Goal: Task Accomplishment & Management: Manage account settings

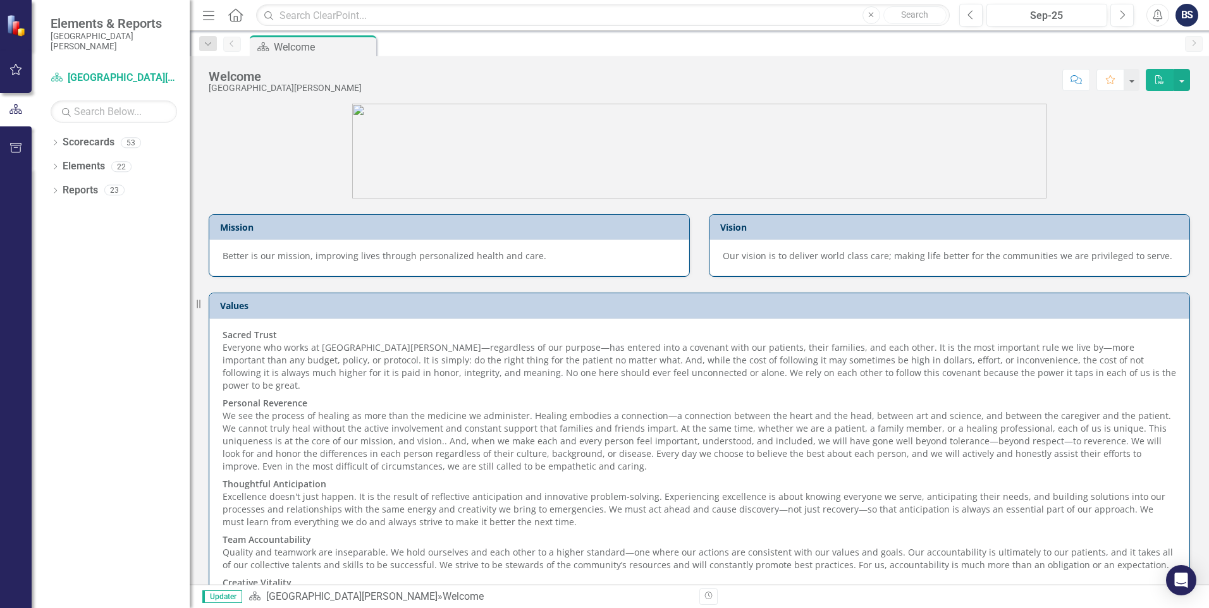
scroll to position [56, 0]
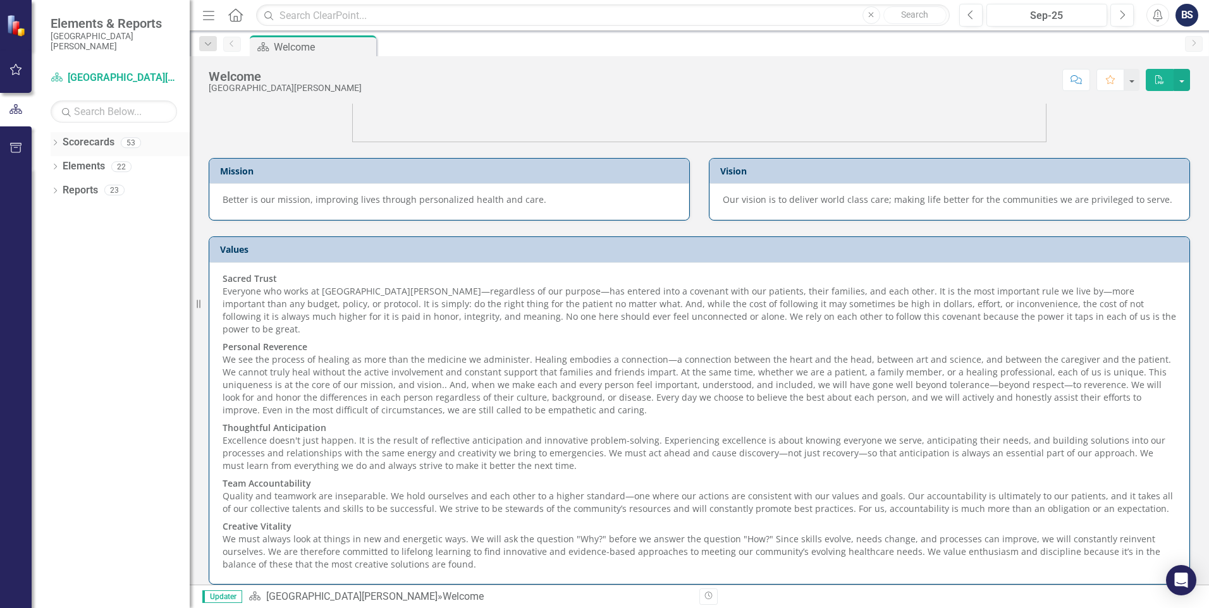
click at [92, 149] on link "Scorecards" at bounding box center [89, 142] width 52 height 15
click at [55, 167] on icon "Dropdown" at bounding box center [55, 167] width 9 height 7
click at [108, 214] on link "Measure Measures" at bounding box center [100, 214] width 63 height 15
click at [62, 217] on icon "Dropdown" at bounding box center [61, 215] width 9 height 7
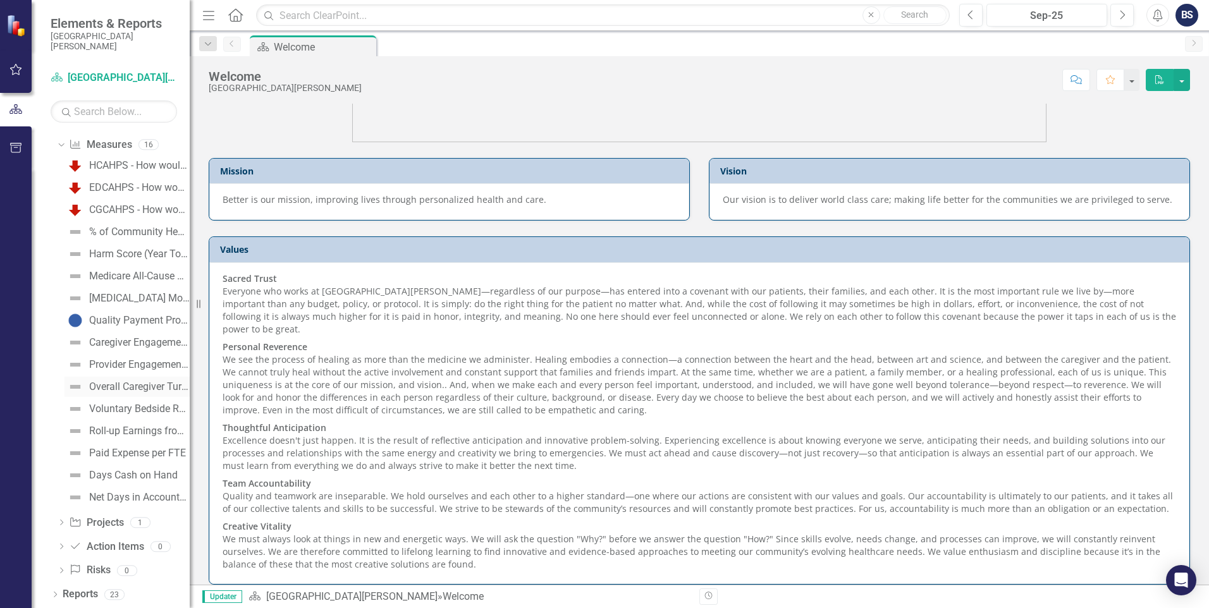
scroll to position [0, 0]
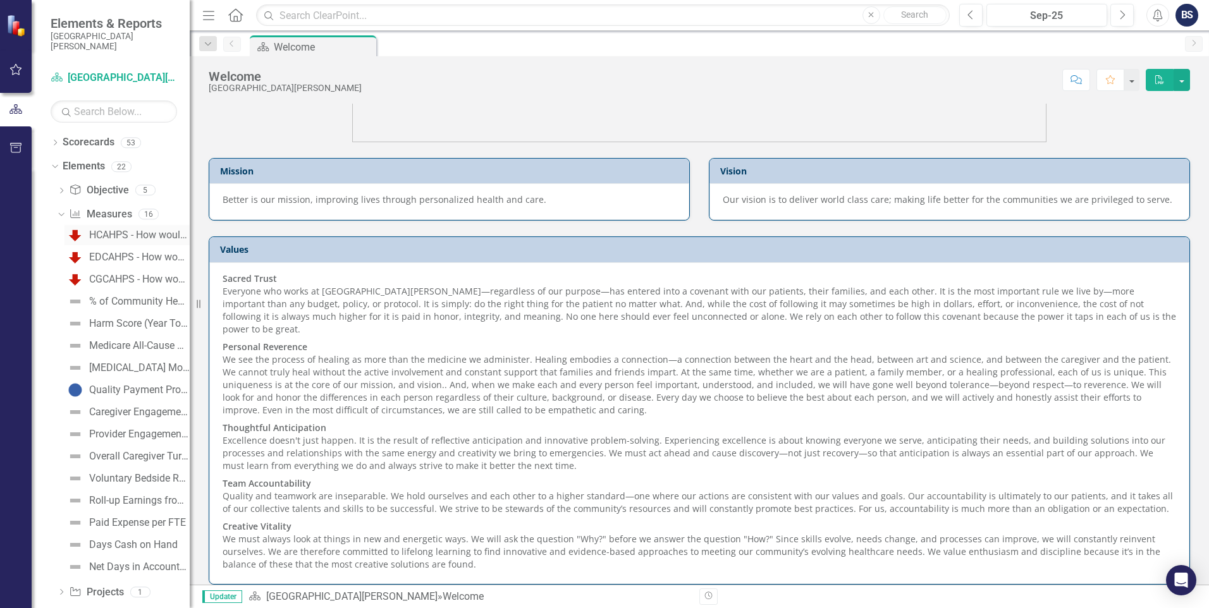
click at [125, 235] on div "HCAHPS - How would you rate [GEOGRAPHIC_DATA][PERSON_NAME]?" at bounding box center [139, 235] width 101 height 11
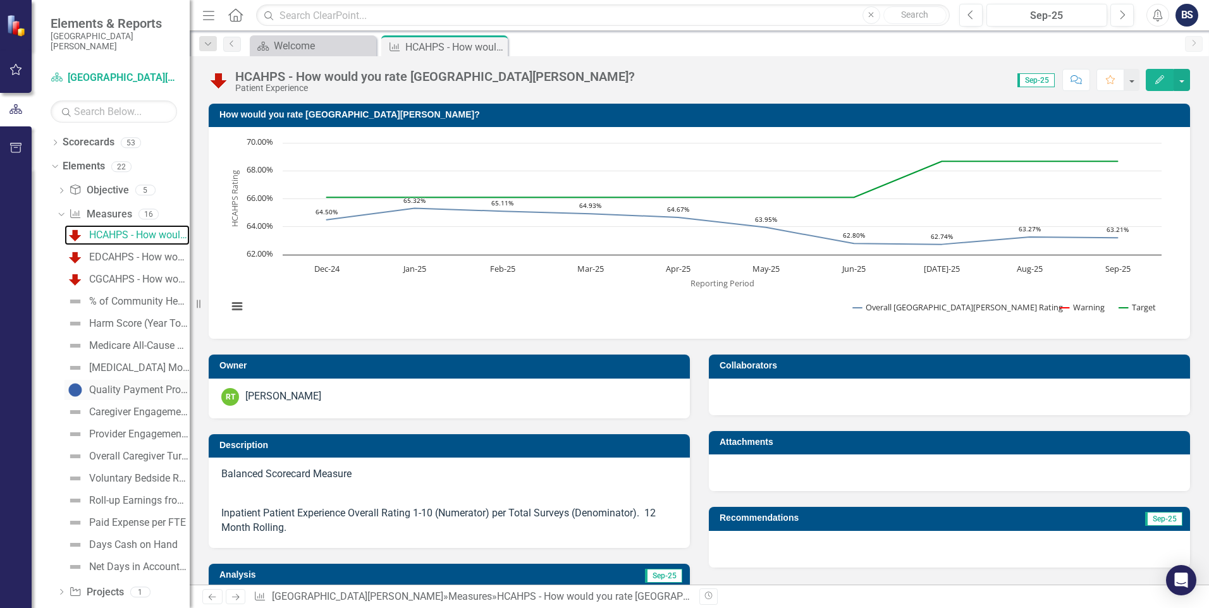
scroll to position [70, 0]
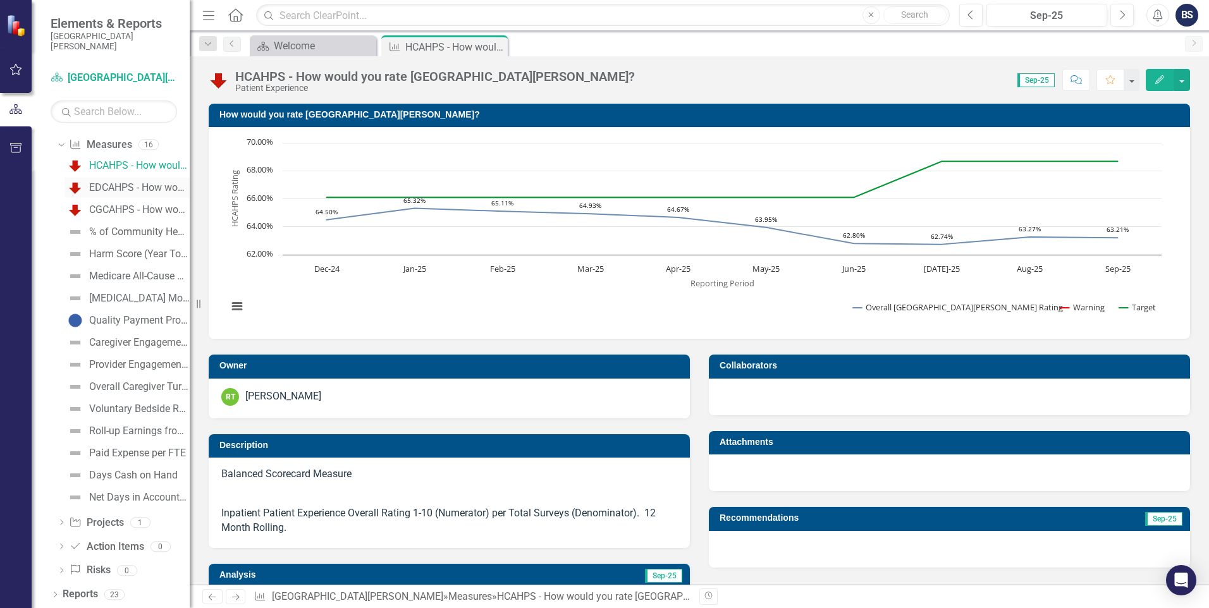
click at [115, 188] on div "EDCAHPS - How would you rate this Emergency Department?" at bounding box center [139, 187] width 101 height 11
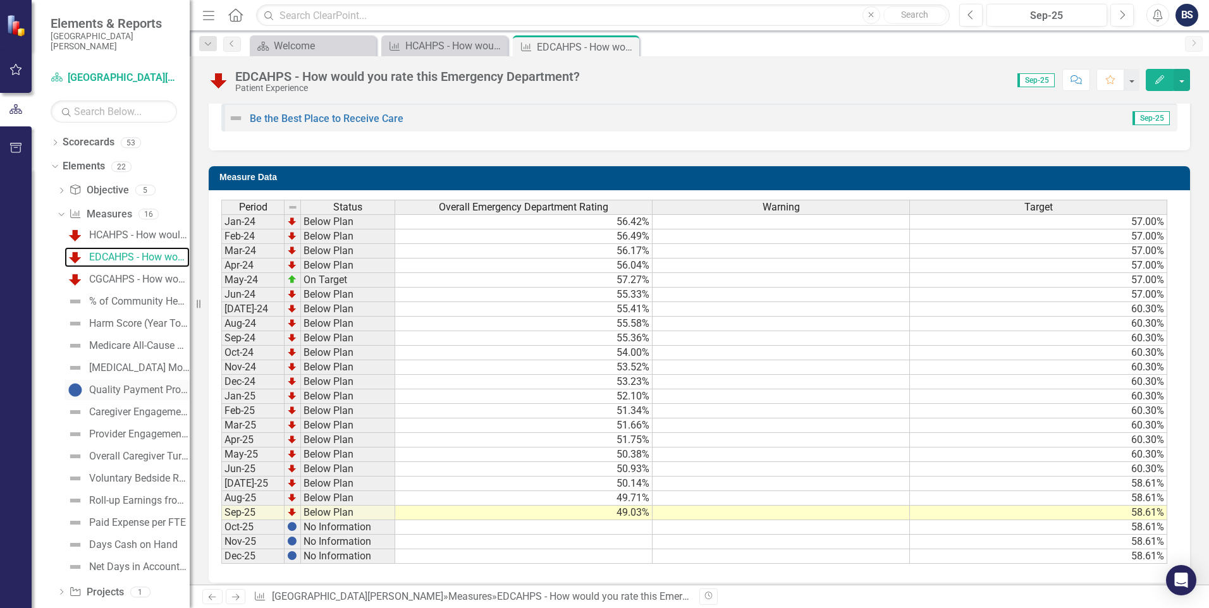
scroll to position [70, 0]
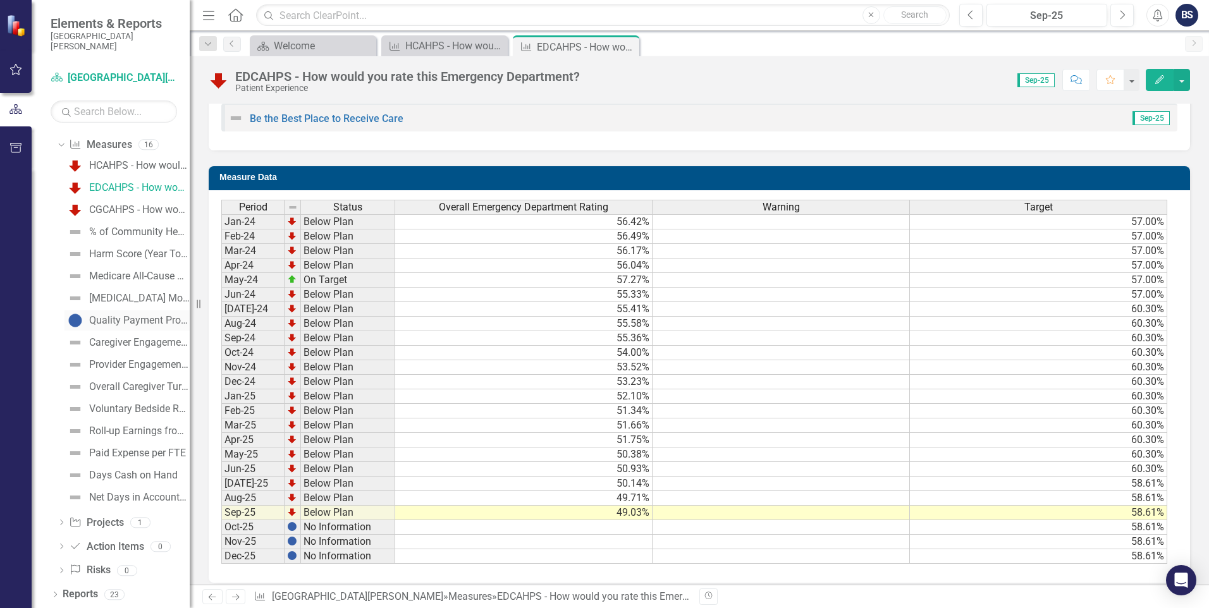
click at [142, 319] on div "Quality Payment Program (MIPS)" at bounding box center [139, 320] width 101 height 11
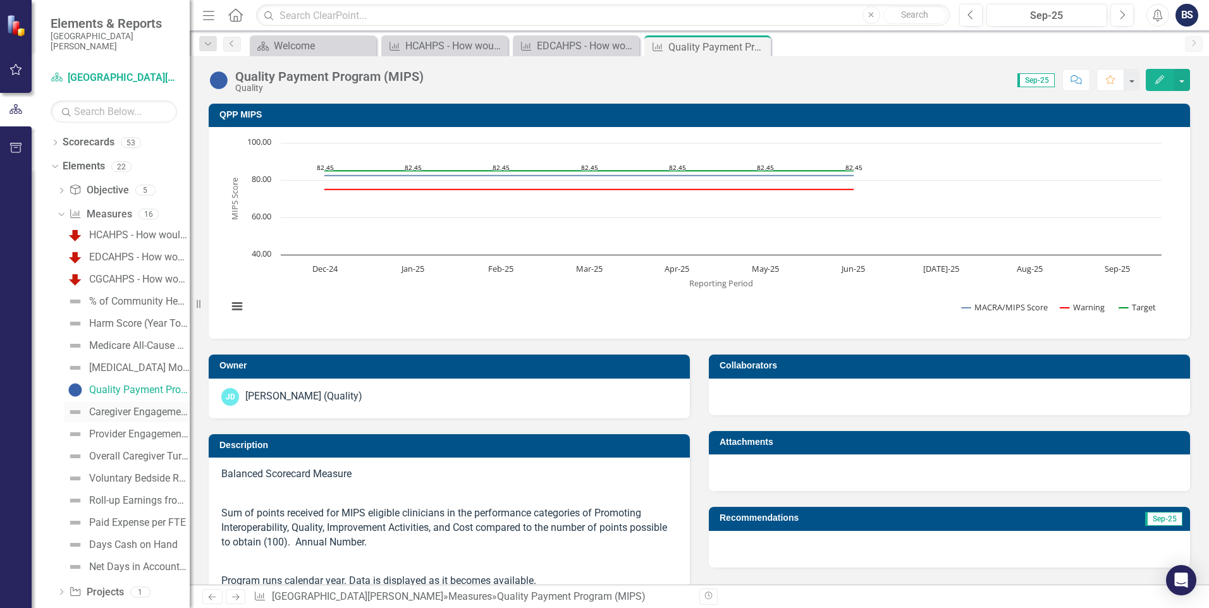
click at [133, 413] on div "Caregiver Engagement Overall Rating" at bounding box center [139, 412] width 101 height 11
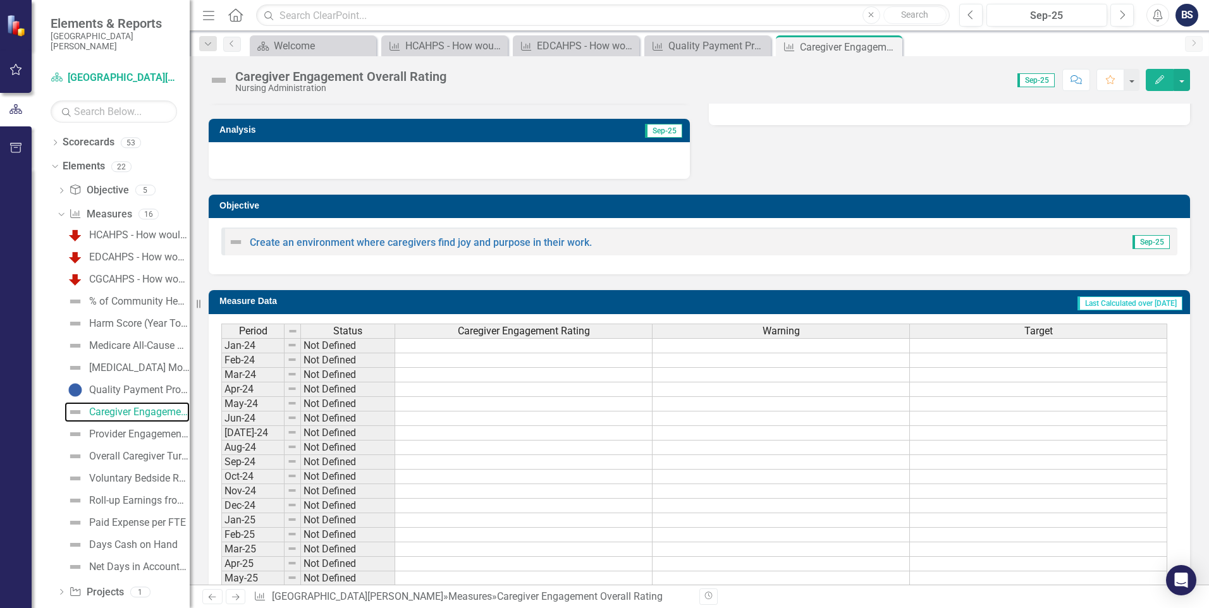
scroll to position [316, 0]
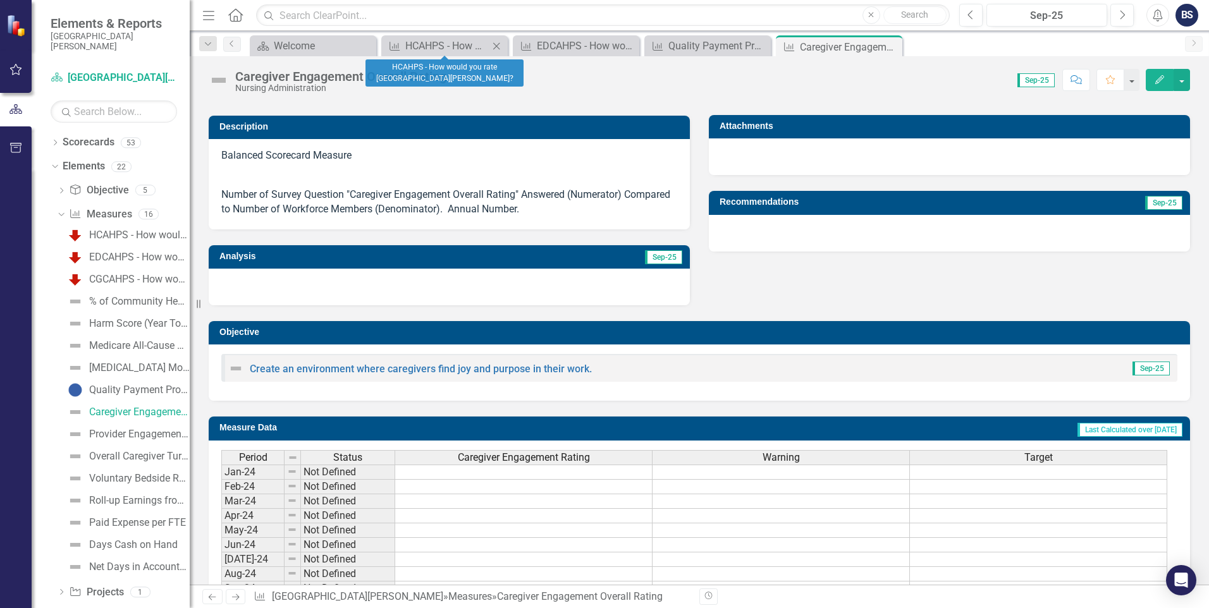
click at [495, 47] on icon "Close" at bounding box center [496, 46] width 13 height 10
click at [0, 0] on icon "Close" at bounding box center [0, 0] width 0 height 0
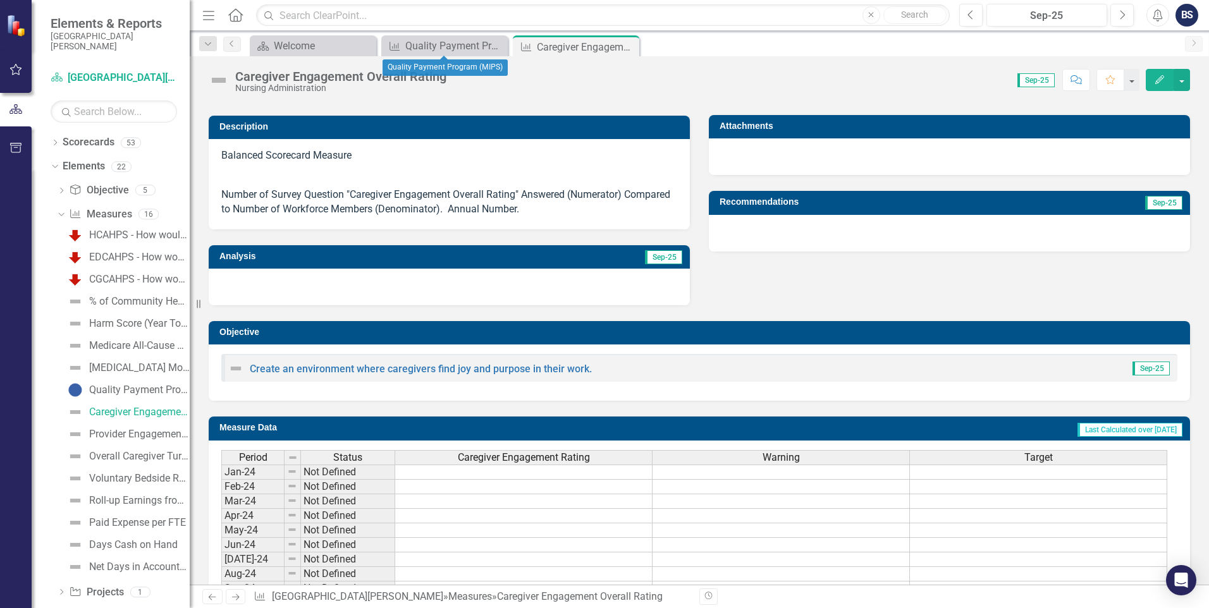
click at [0, 0] on icon "Close" at bounding box center [0, 0] width 0 height 0
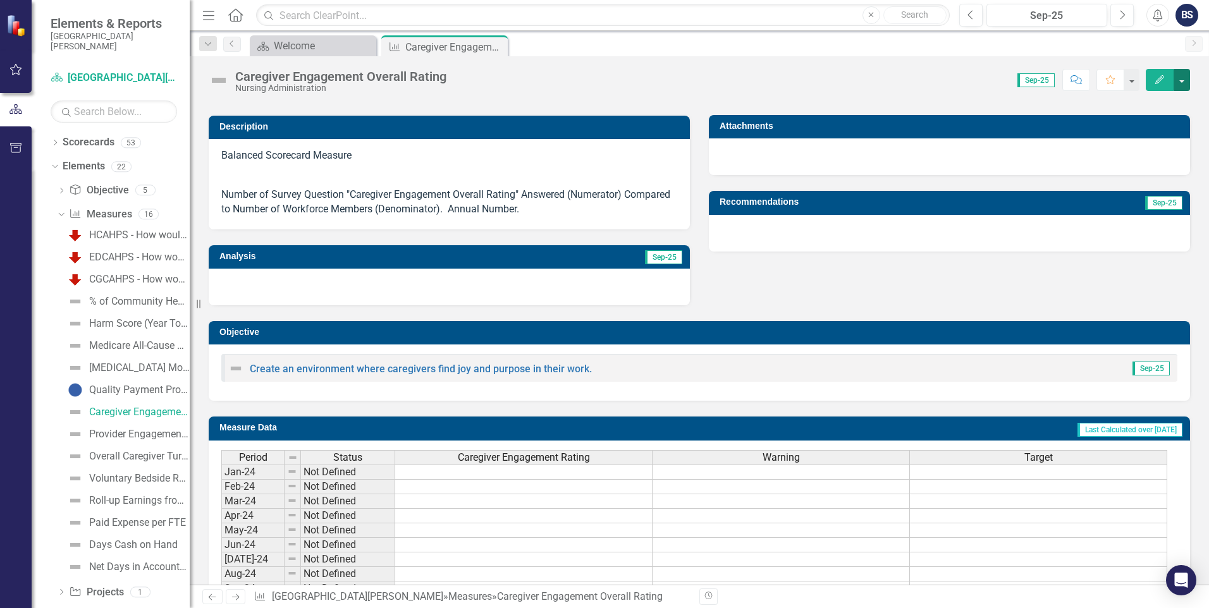
click at [1184, 85] on button "button" at bounding box center [1182, 80] width 16 height 22
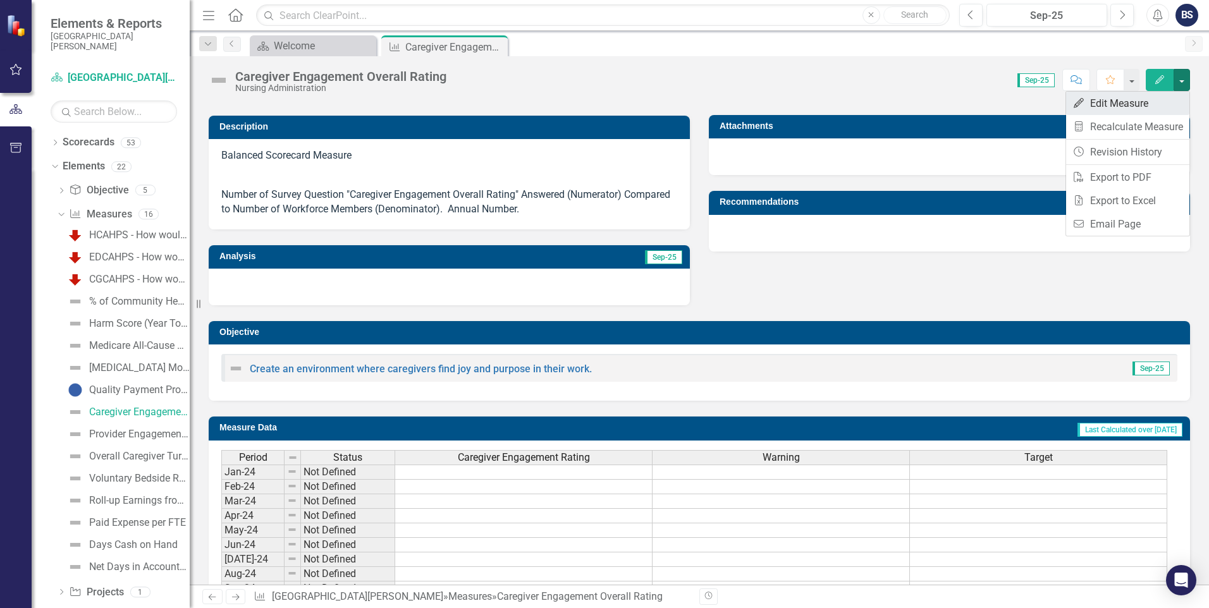
click at [1127, 103] on link "Edit Edit Measure" at bounding box center [1127, 103] width 123 height 23
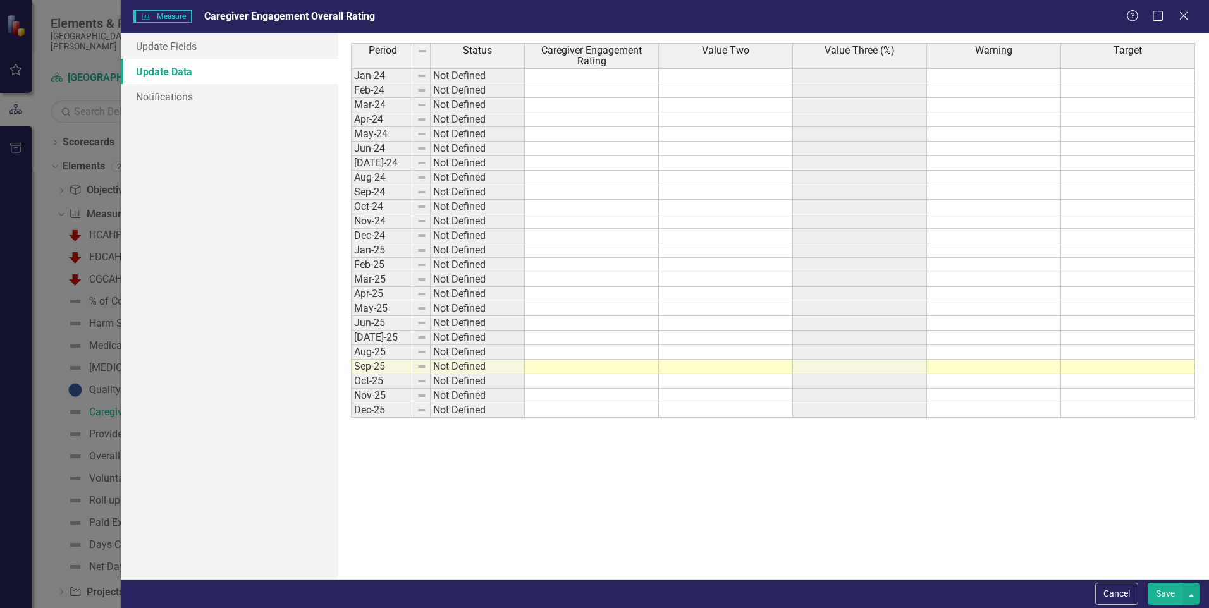
scroll to position [0, 0]
click at [1184, 16] on icon at bounding box center [1183, 15] width 9 height 9
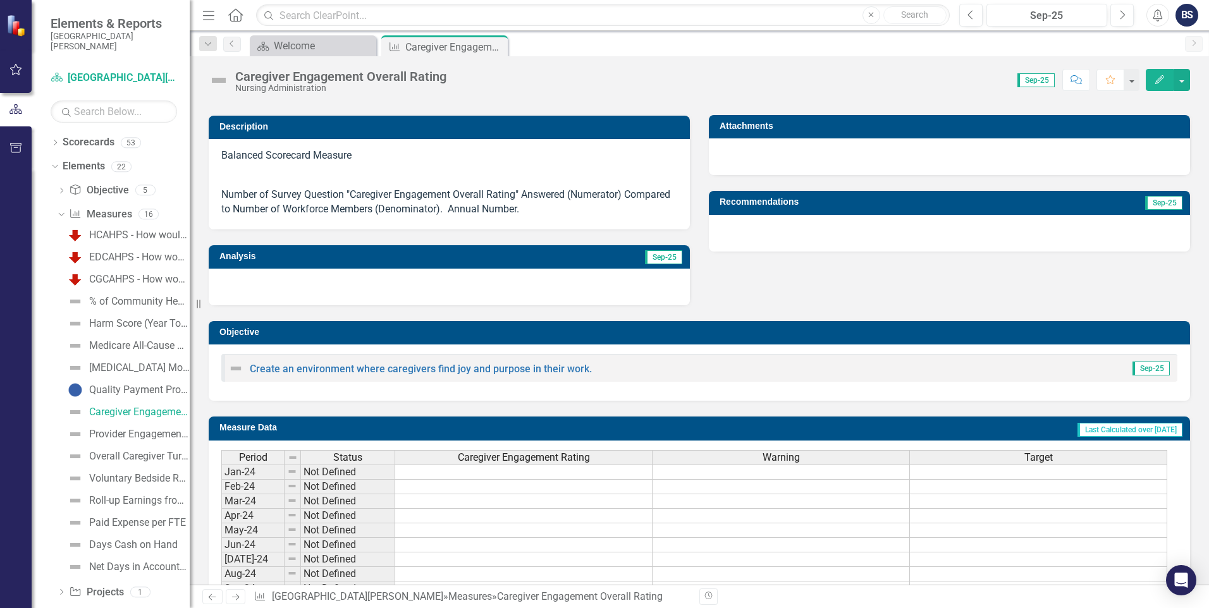
click at [209, 14] on icon "Menu" at bounding box center [208, 14] width 16 height 13
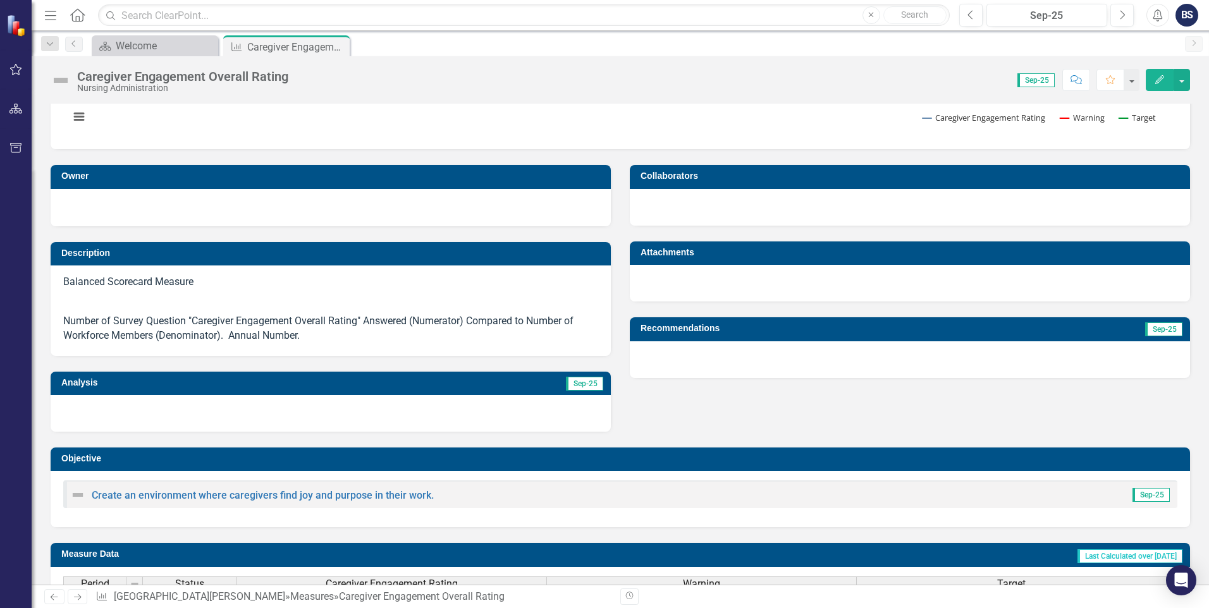
scroll to position [126, 0]
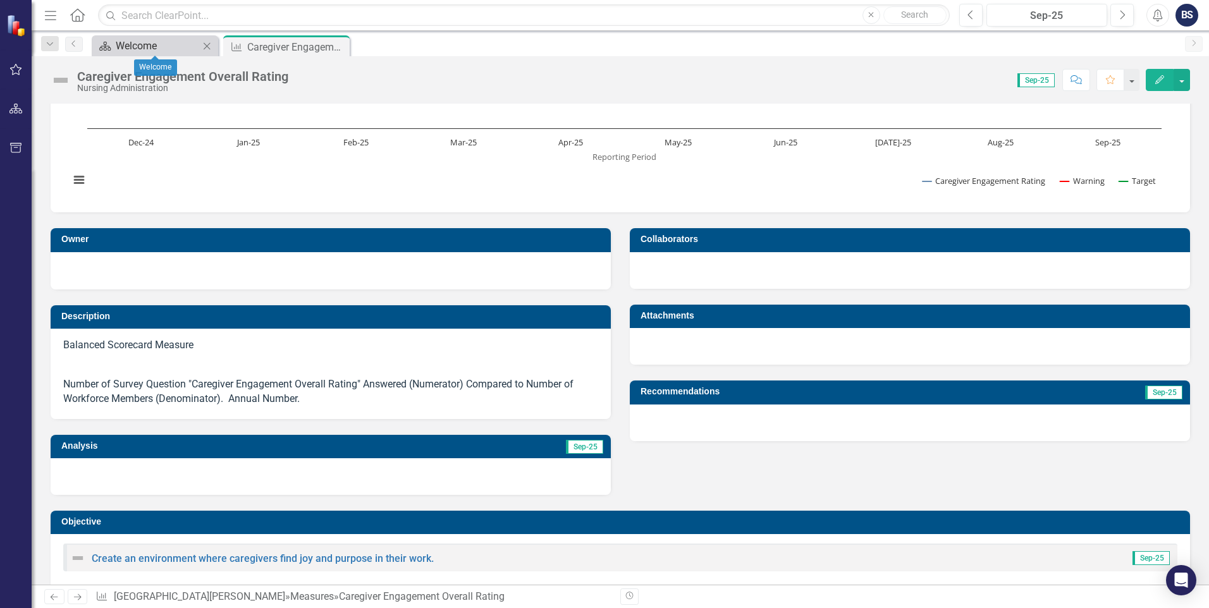
click at [152, 43] on div "Welcome" at bounding box center [157, 46] width 83 height 16
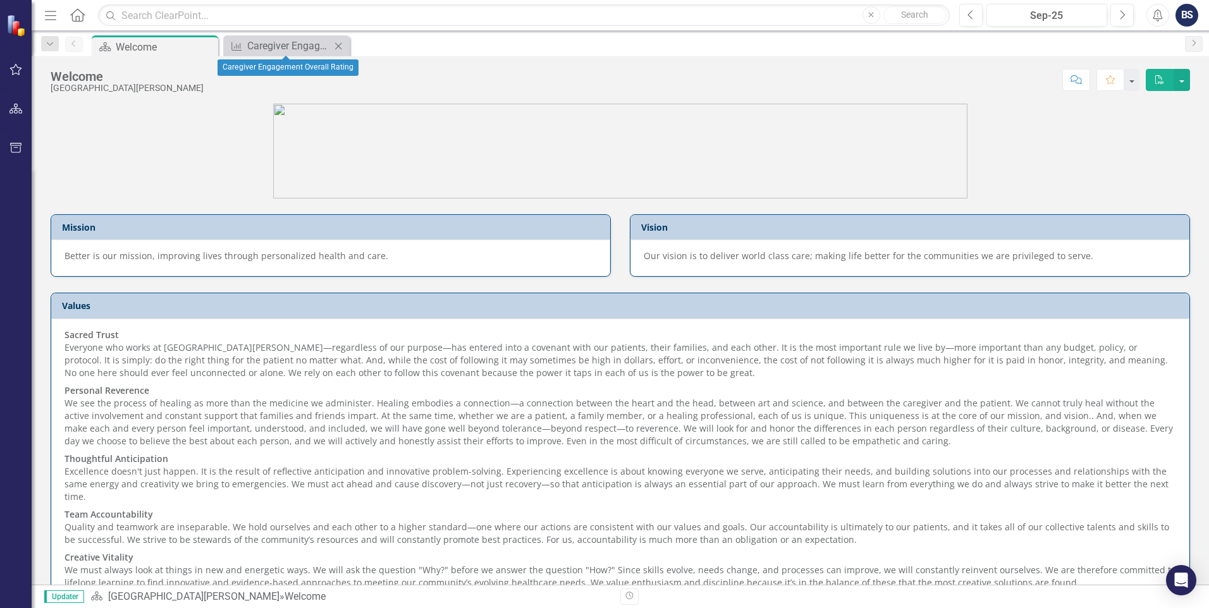
click at [338, 44] on icon "Close" at bounding box center [338, 46] width 13 height 10
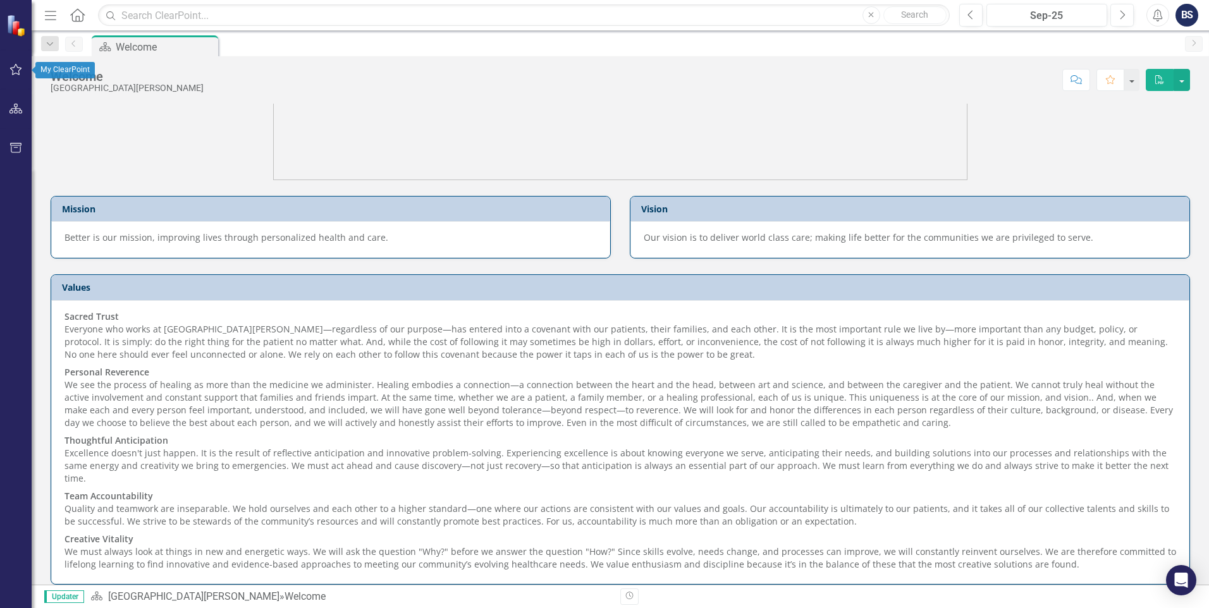
click at [18, 68] on icon "button" at bounding box center [16, 69] width 12 height 11
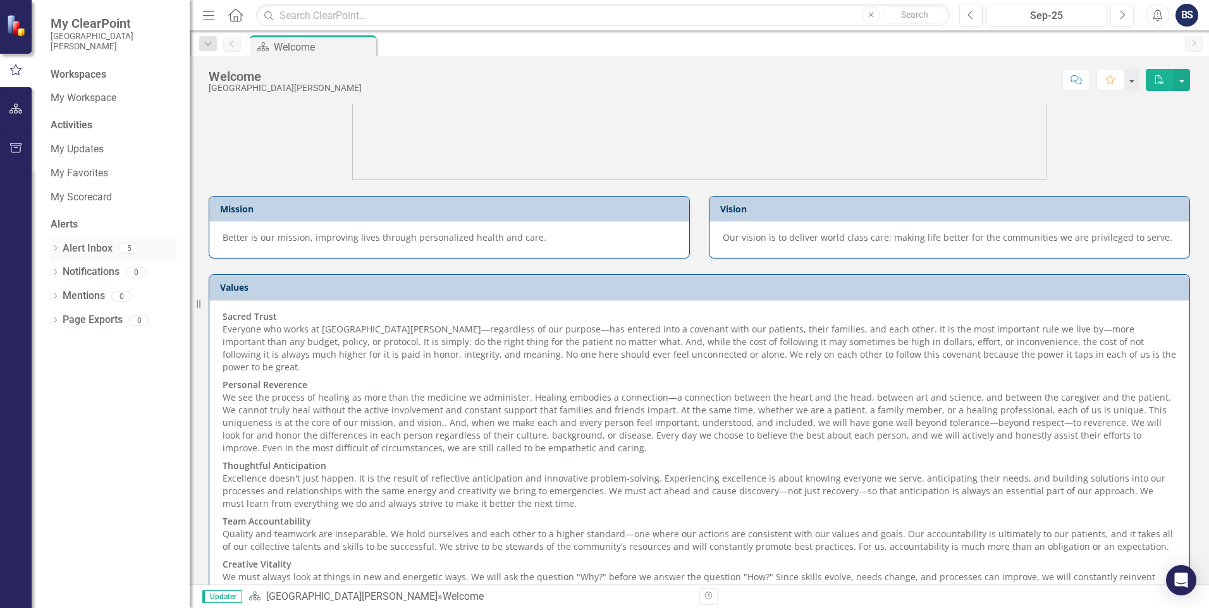
click at [92, 247] on link "Alert Inbox" at bounding box center [88, 249] width 50 height 15
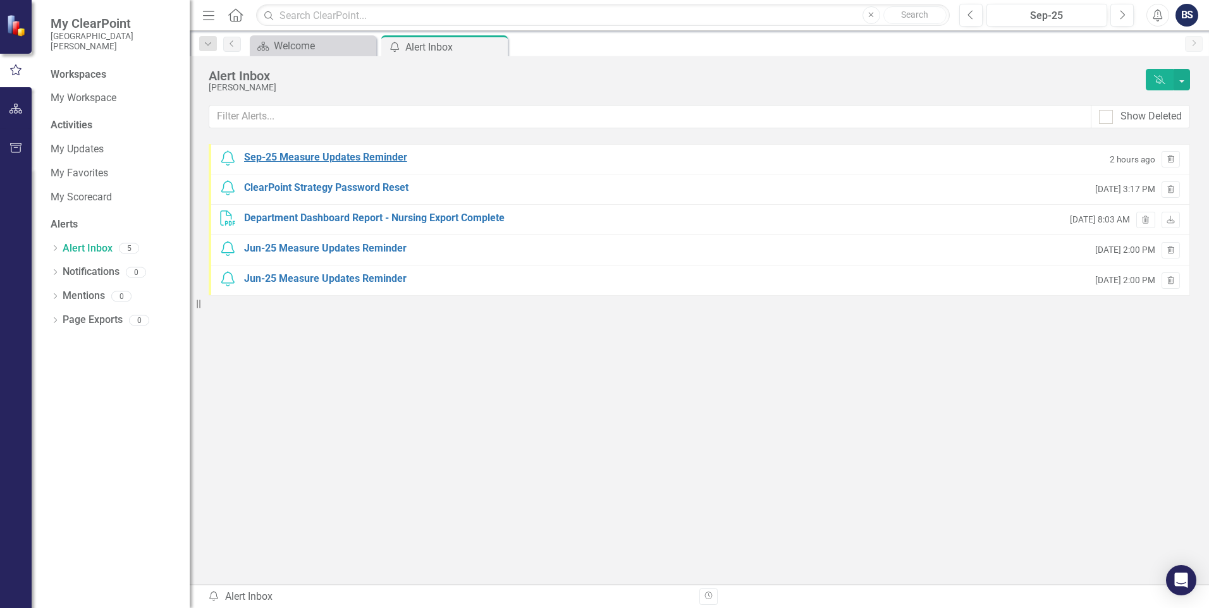
click at [340, 157] on div "Sep-25 Measure Updates Reminder" at bounding box center [325, 158] width 163 height 15
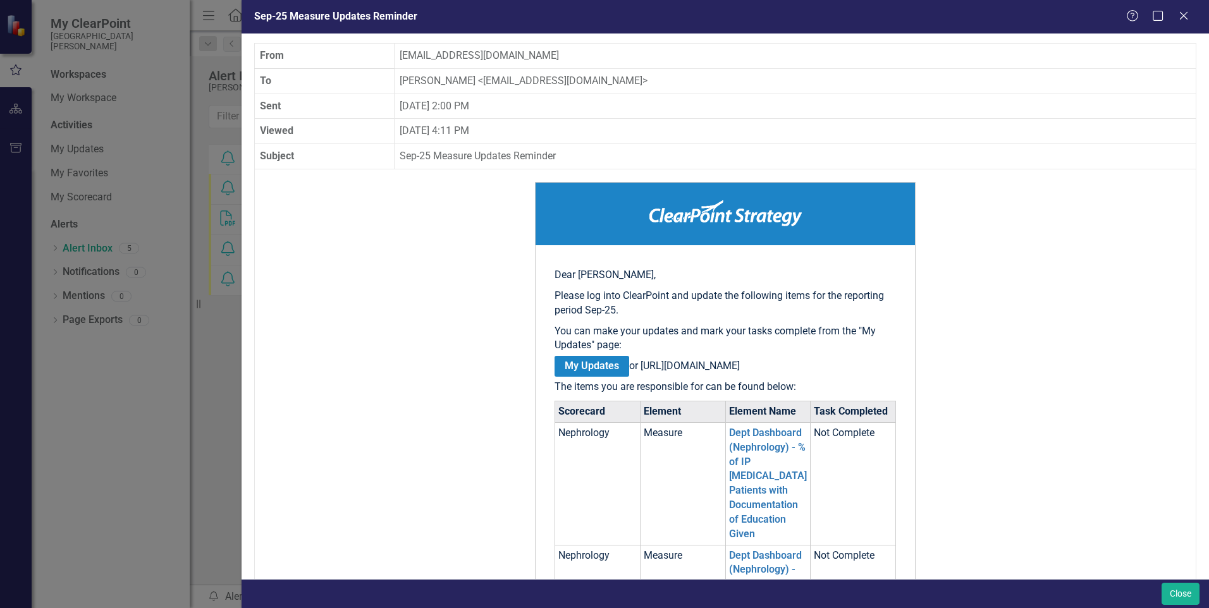
scroll to position [190, 0]
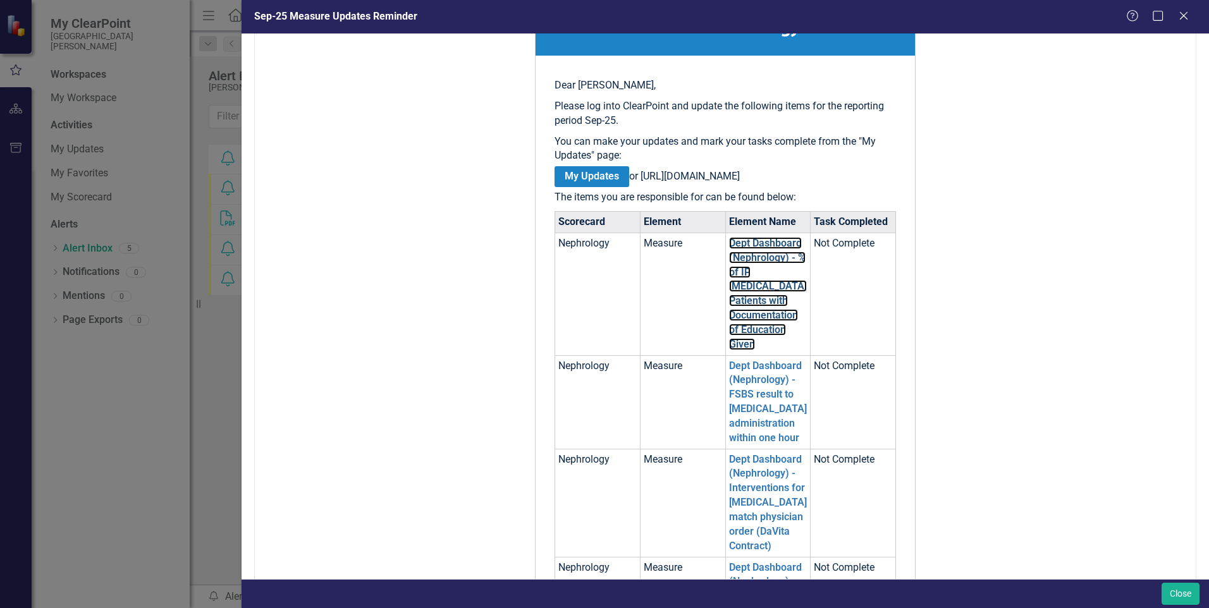
click at [741, 290] on link "Dept Dashboard (Nephrology) - % of IP [MEDICAL_DATA] Patients with Documentatio…" at bounding box center [768, 293] width 78 height 113
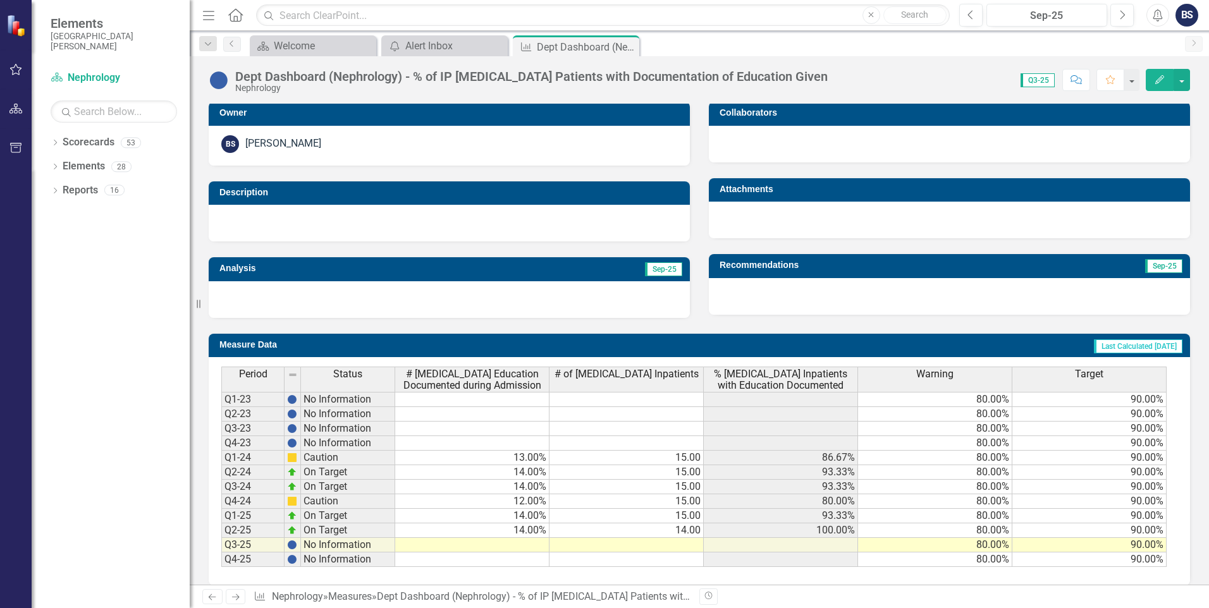
scroll to position [266, 0]
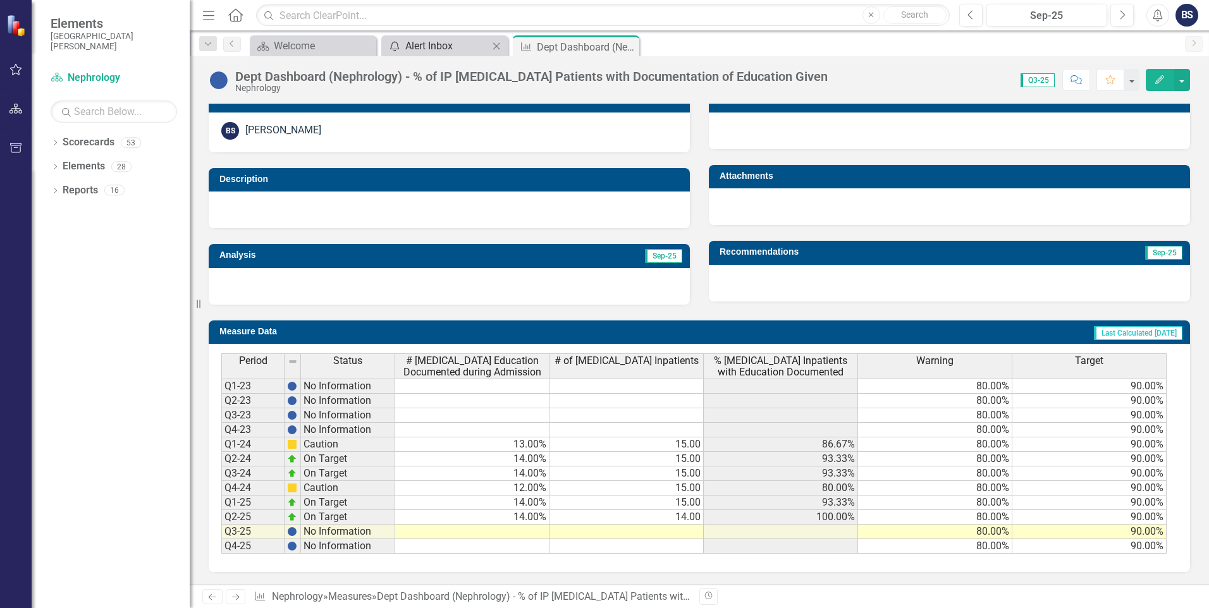
click at [436, 44] on div "Alert Inbox" at bounding box center [446, 46] width 83 height 16
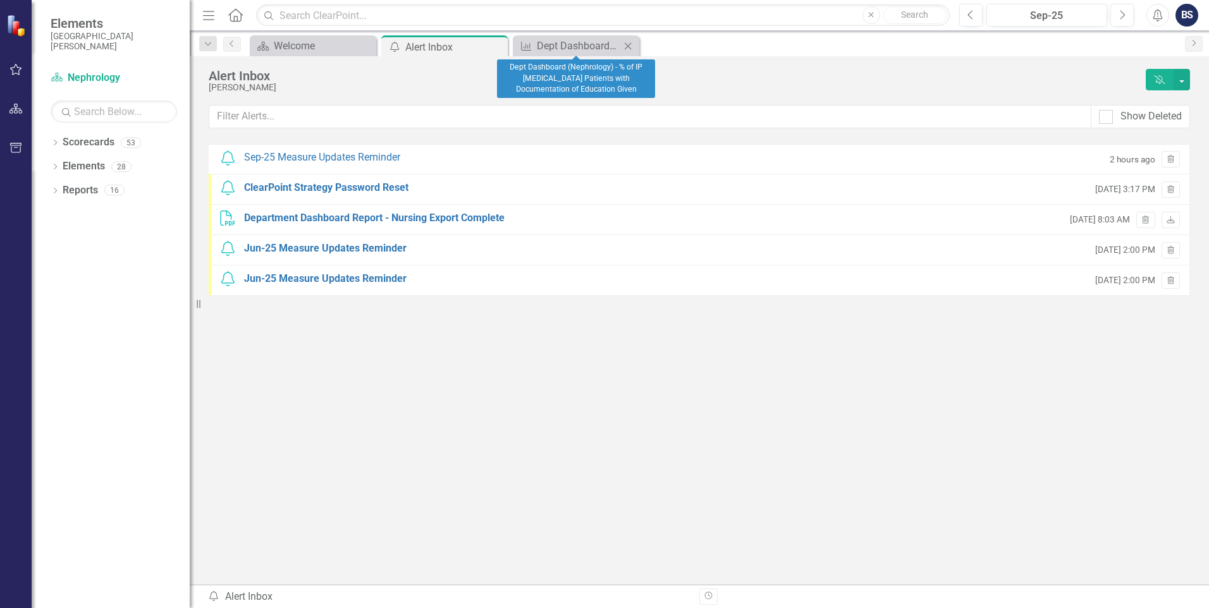
click at [631, 42] on icon "Close" at bounding box center [628, 46] width 13 height 10
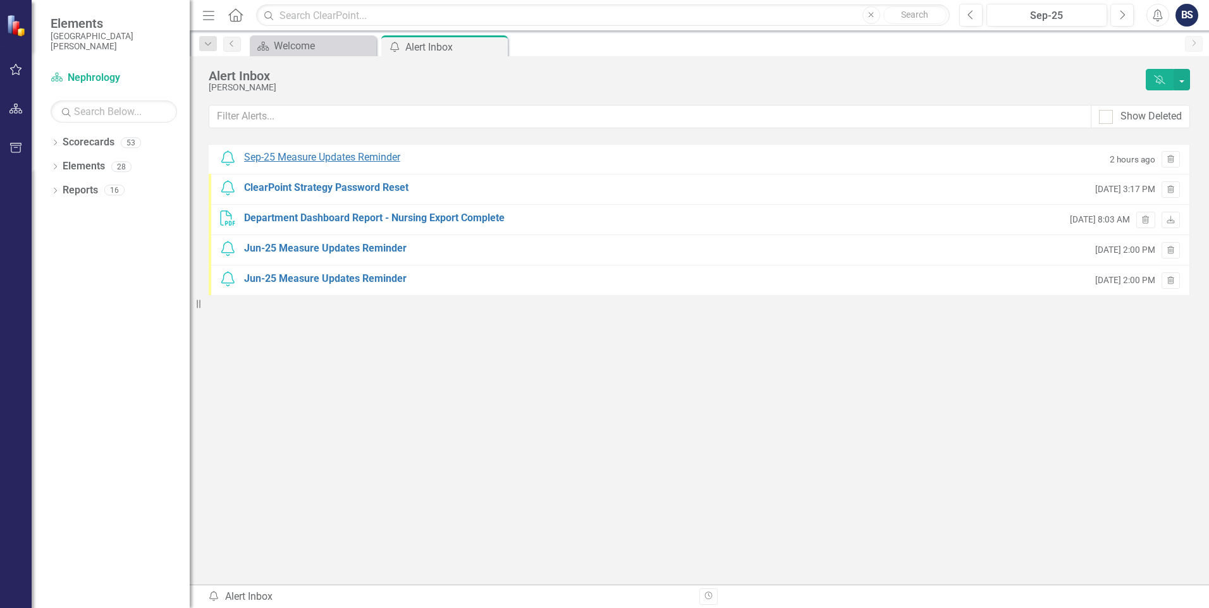
click at [356, 156] on div "Sep-25 Measure Updates Reminder" at bounding box center [322, 158] width 156 height 15
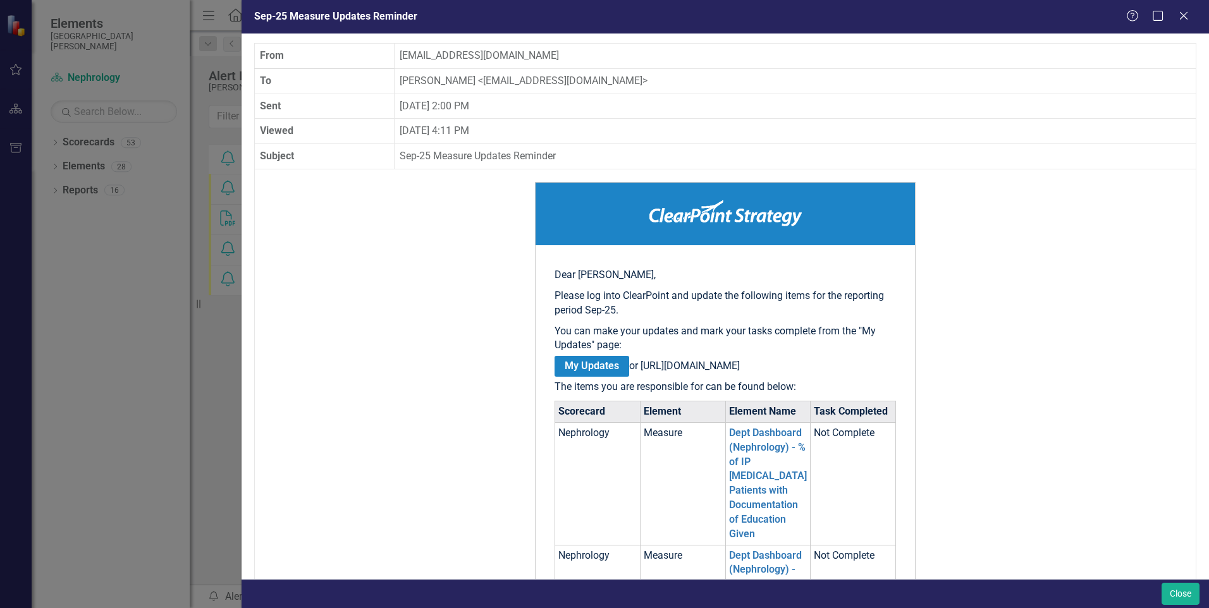
scroll to position [126, 0]
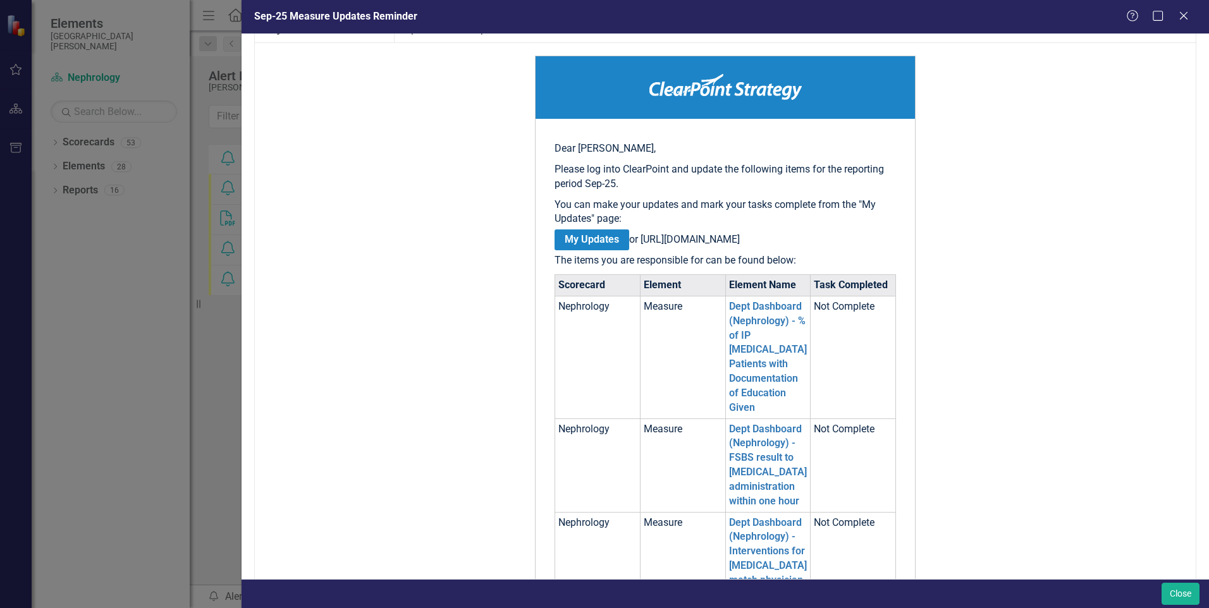
click at [754, 493] on td "Dept Dashboard (Nephrology) - FSBS result to [MEDICAL_DATA] administration with…" at bounding box center [767, 466] width 85 height 94
click at [748, 434] on link "Dept Dashboard (Nephrology) - FSBS result to [MEDICAL_DATA] administration with…" at bounding box center [768, 465] width 78 height 84
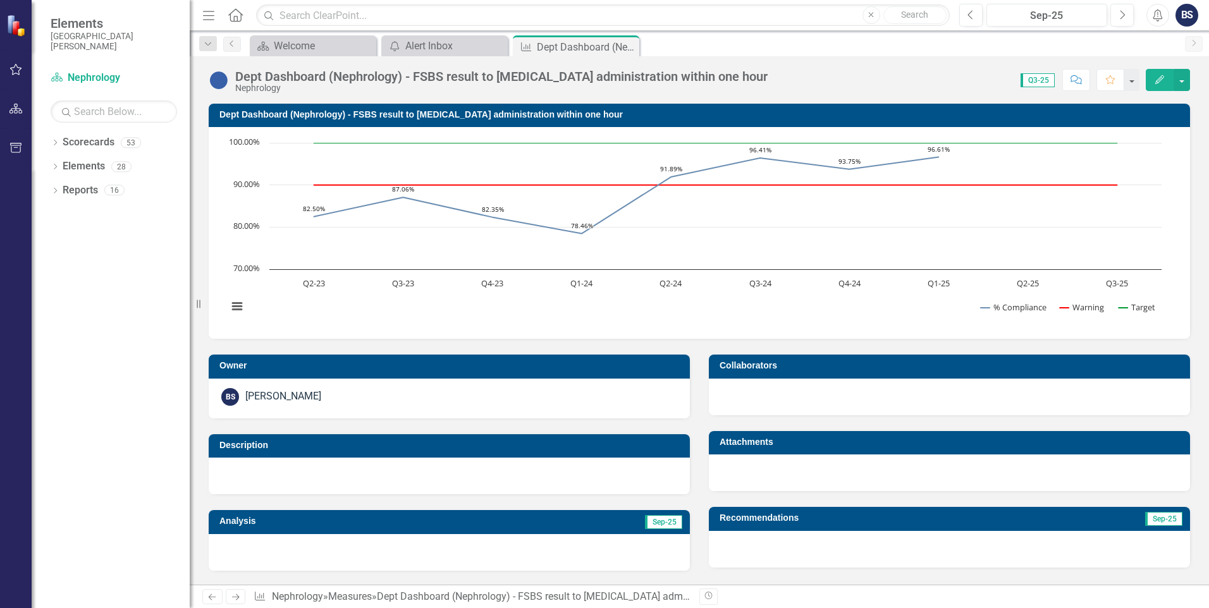
scroll to position [253, 0]
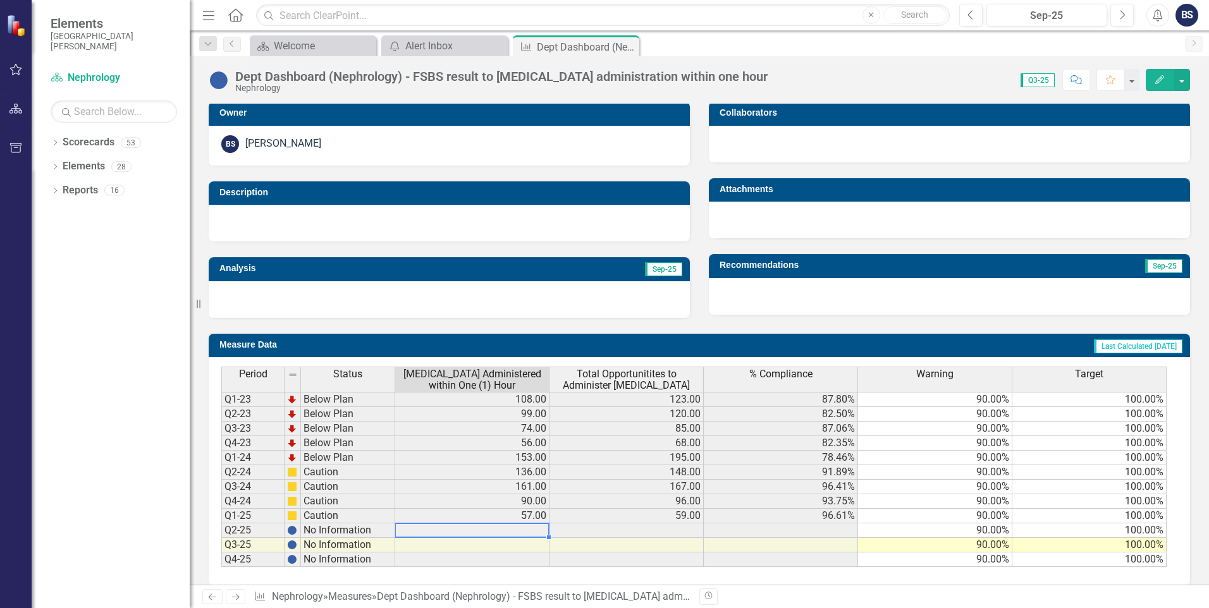
click at [515, 532] on td at bounding box center [472, 531] width 154 height 15
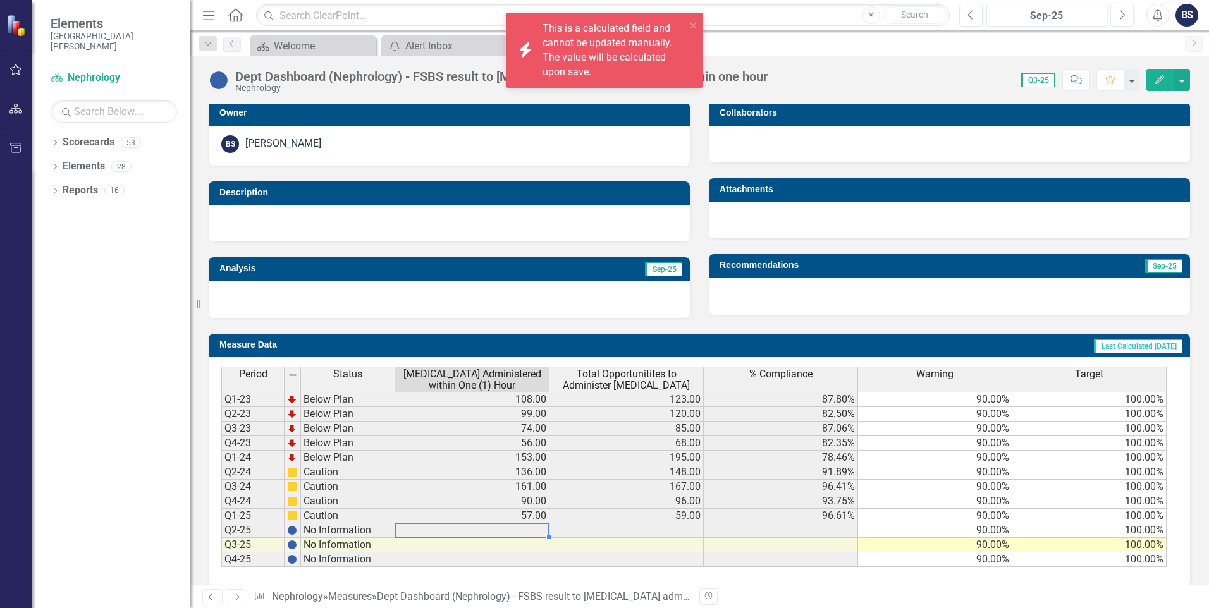
scroll to position [266, 0]
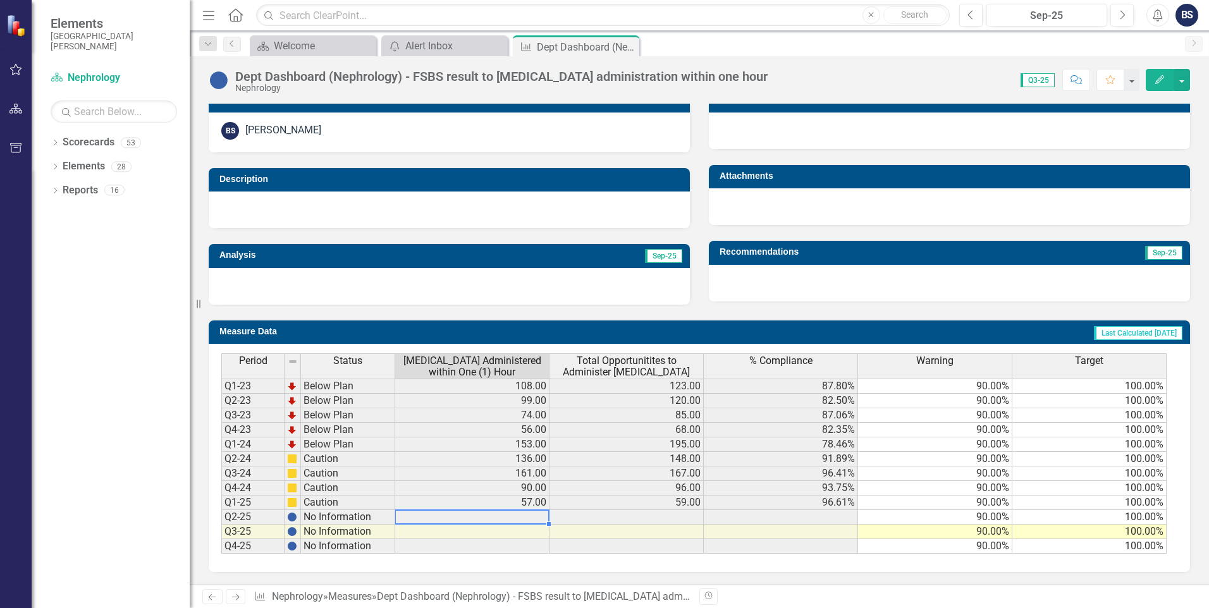
click at [632, 522] on td at bounding box center [627, 517] width 154 height 15
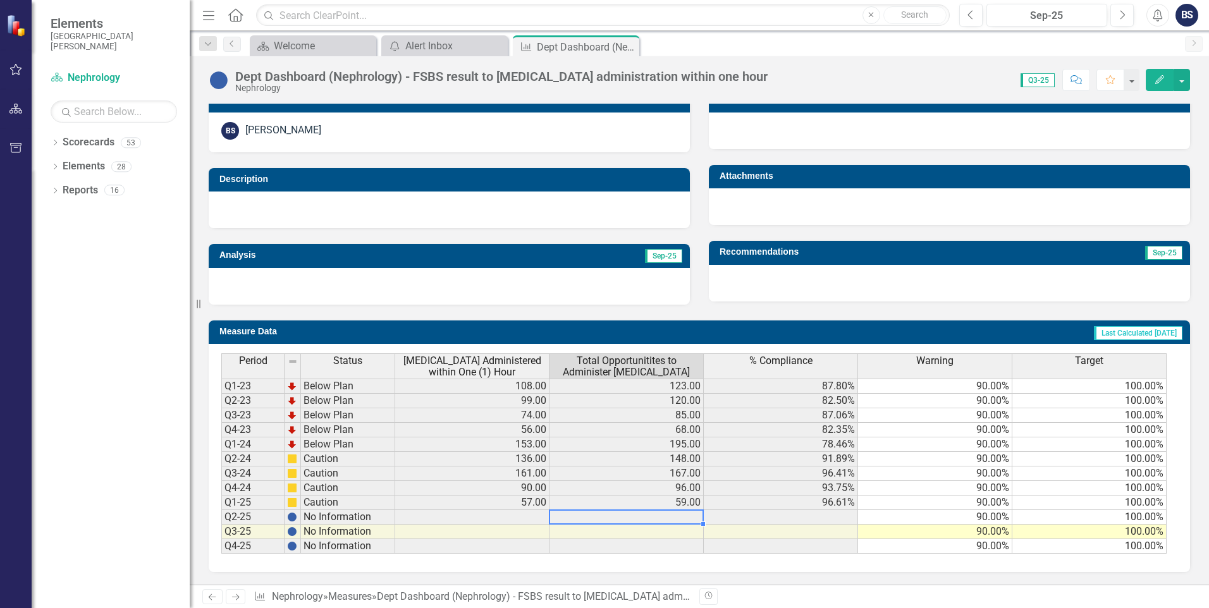
click at [652, 514] on td at bounding box center [627, 517] width 154 height 15
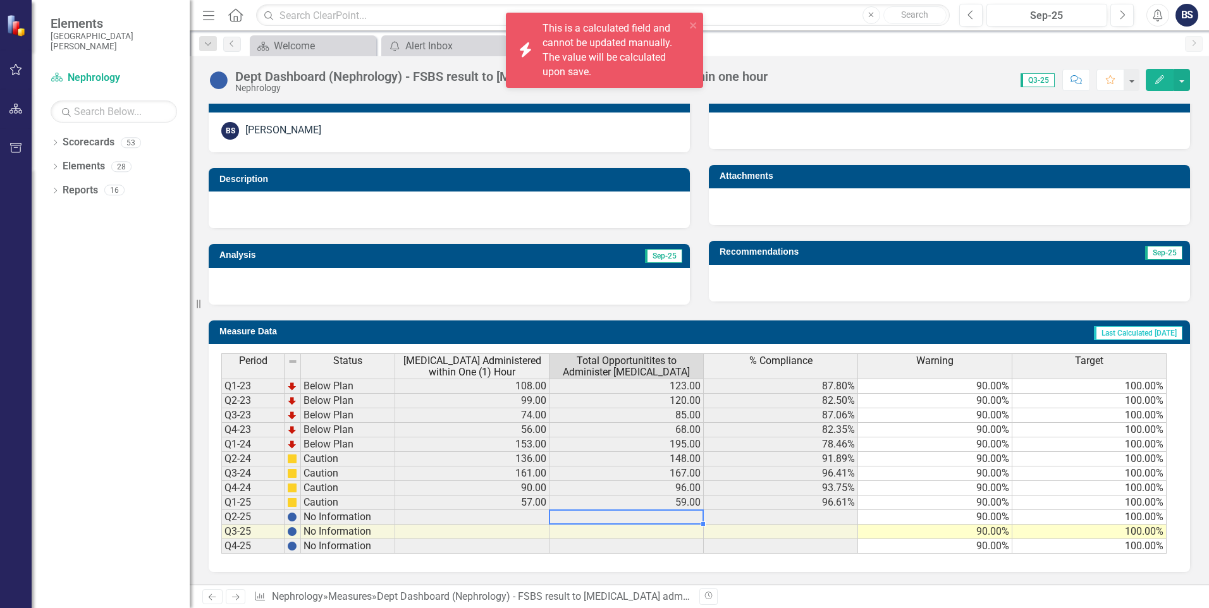
click at [652, 514] on td at bounding box center [627, 517] width 154 height 15
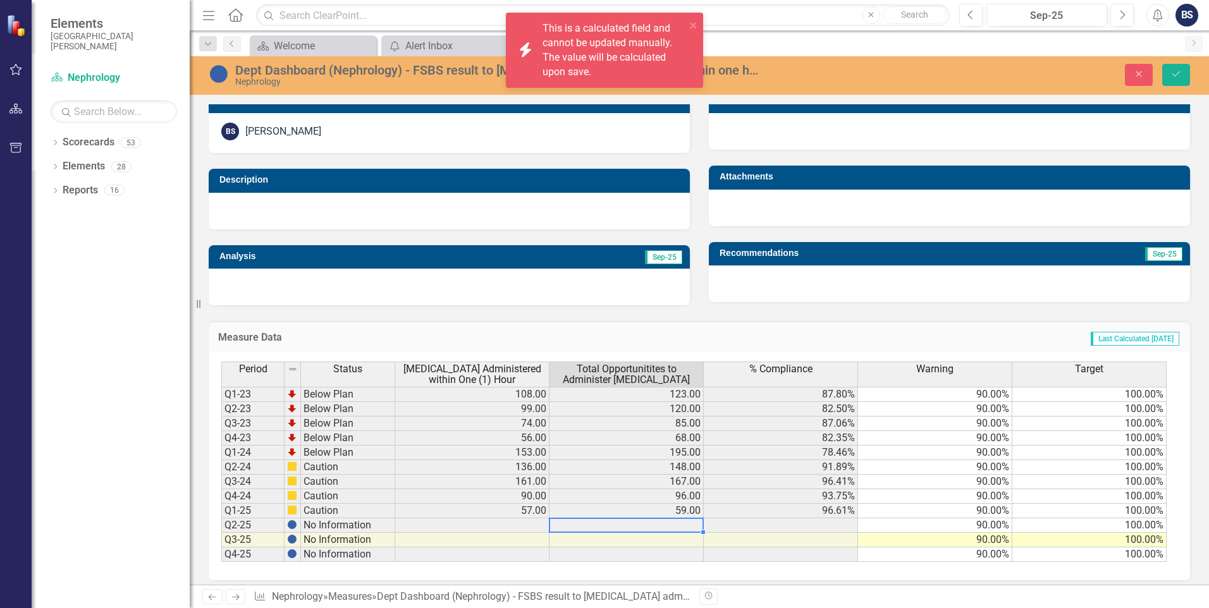
click at [755, 522] on td at bounding box center [781, 526] width 154 height 15
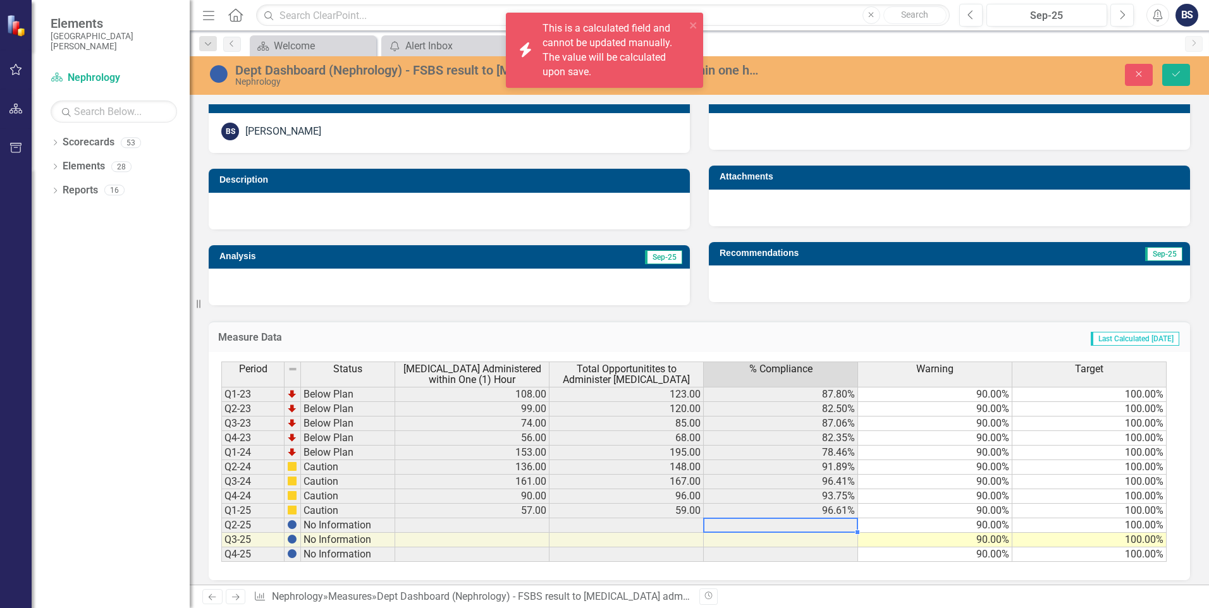
click at [755, 522] on td at bounding box center [781, 526] width 154 height 15
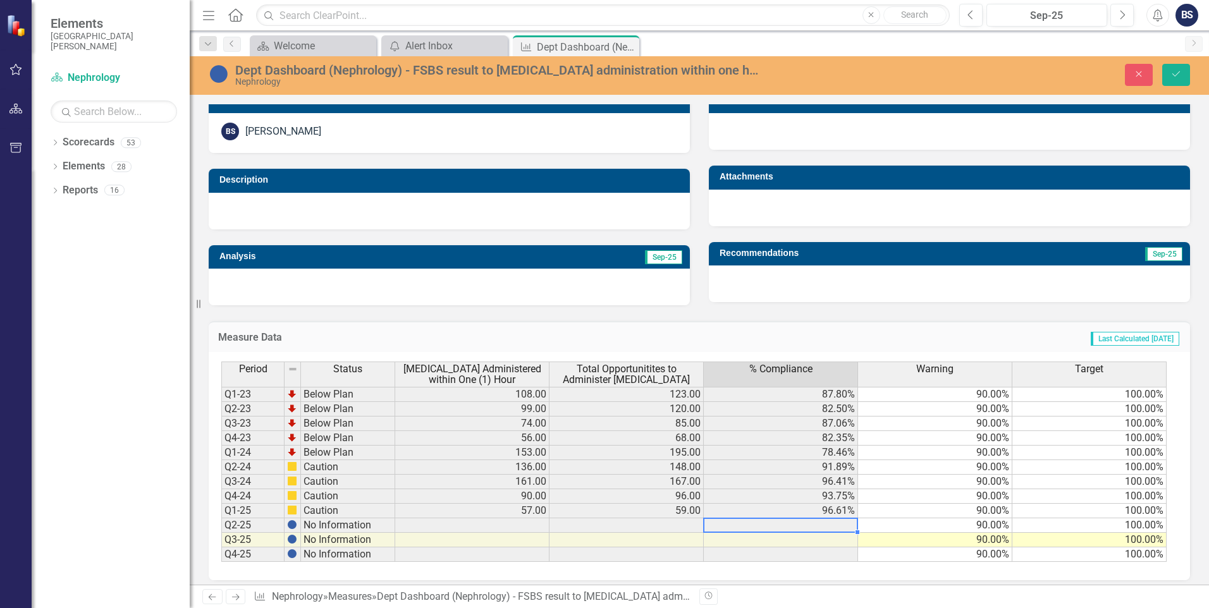
click at [496, 536] on td at bounding box center [472, 540] width 154 height 15
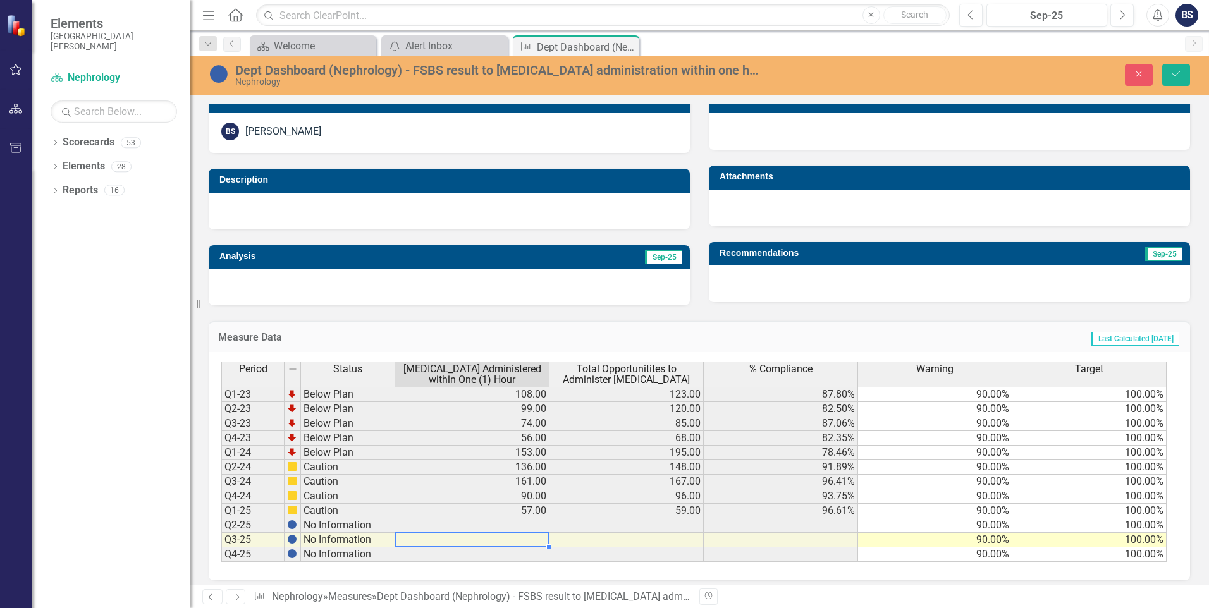
click at [496, 536] on td at bounding box center [472, 540] width 154 height 15
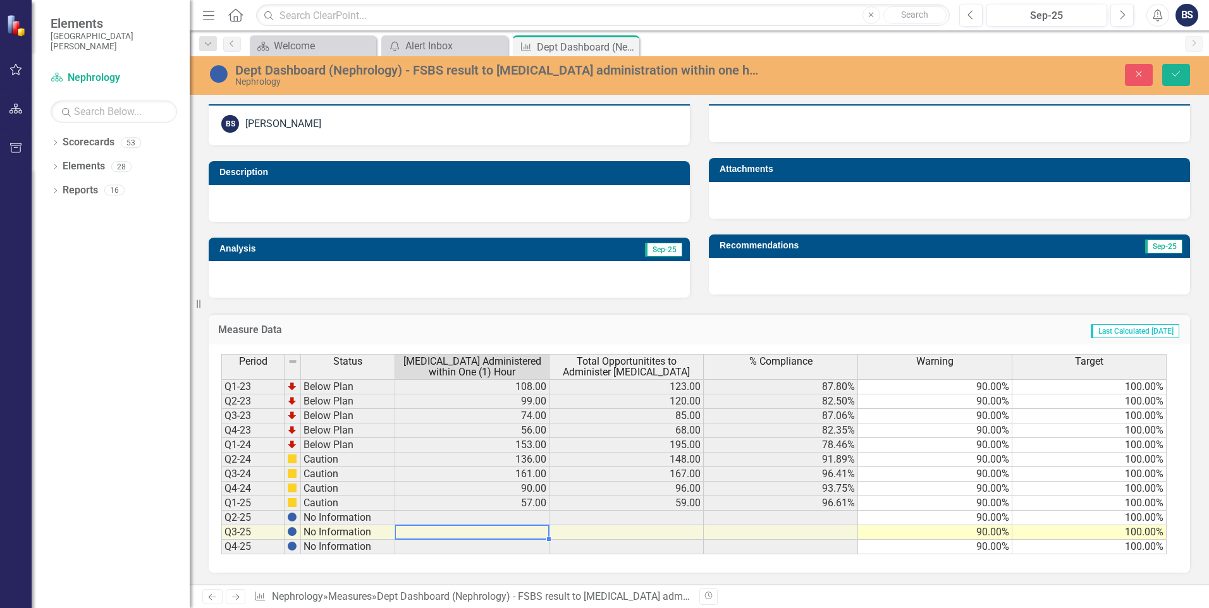
click at [541, 531] on td at bounding box center [472, 533] width 154 height 15
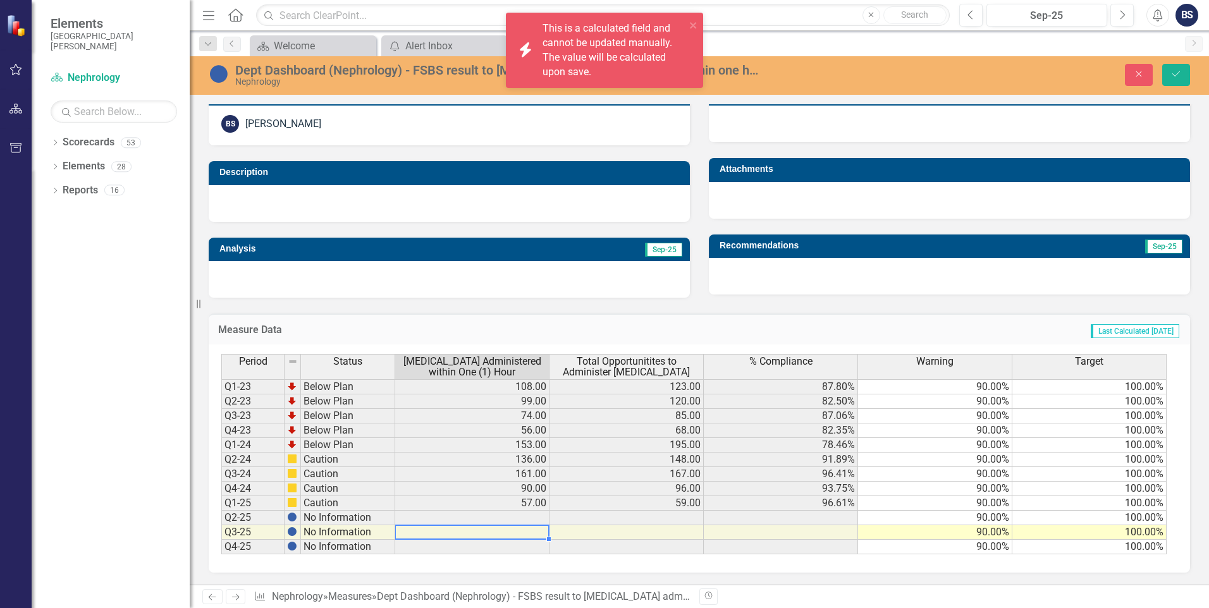
click at [541, 531] on td at bounding box center [472, 533] width 154 height 15
drag, startPoint x: 690, startPoint y: 23, endPoint x: 820, endPoint y: 46, distance: 132.3
click at [691, 23] on icon "close" at bounding box center [693, 25] width 9 height 10
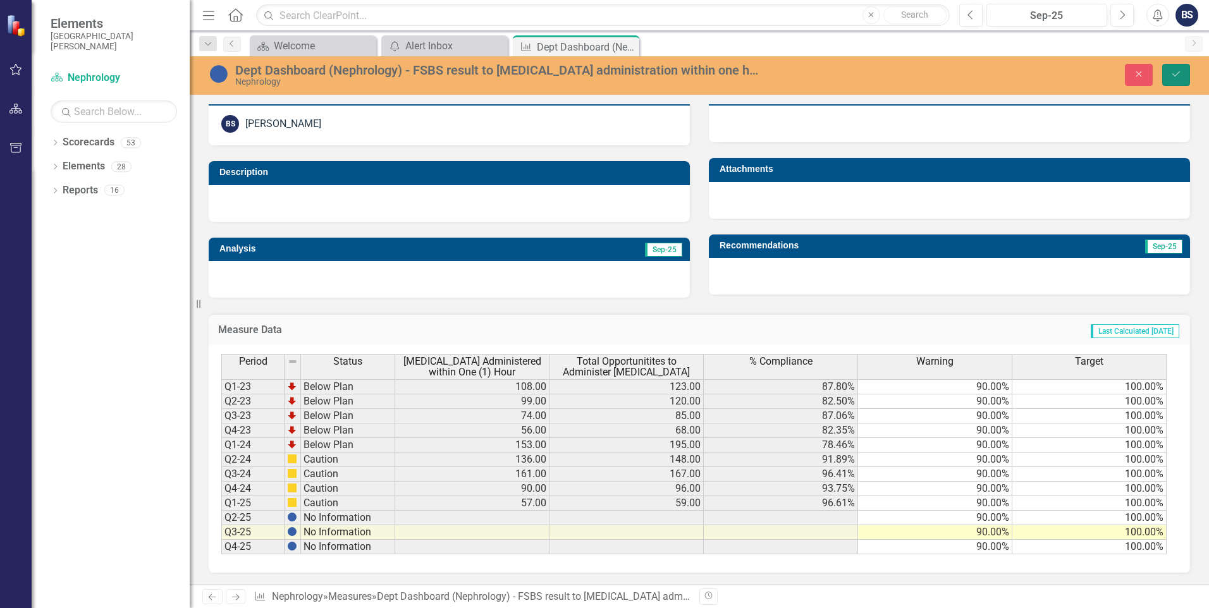
click at [1173, 73] on icon "Save" at bounding box center [1176, 74] width 11 height 9
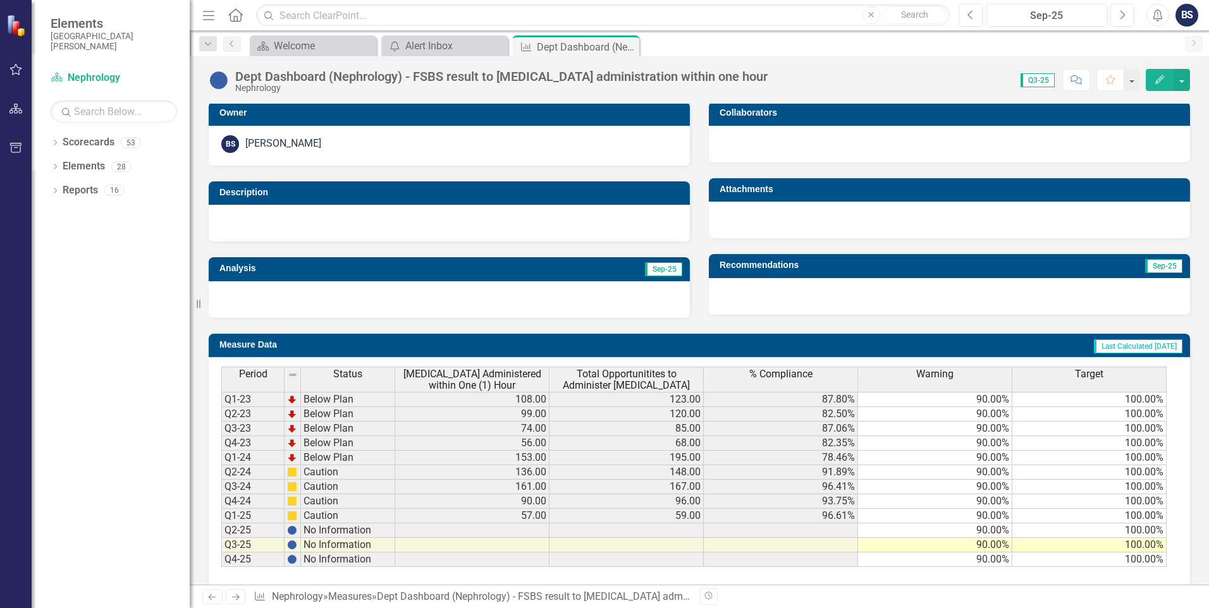
scroll to position [266, 0]
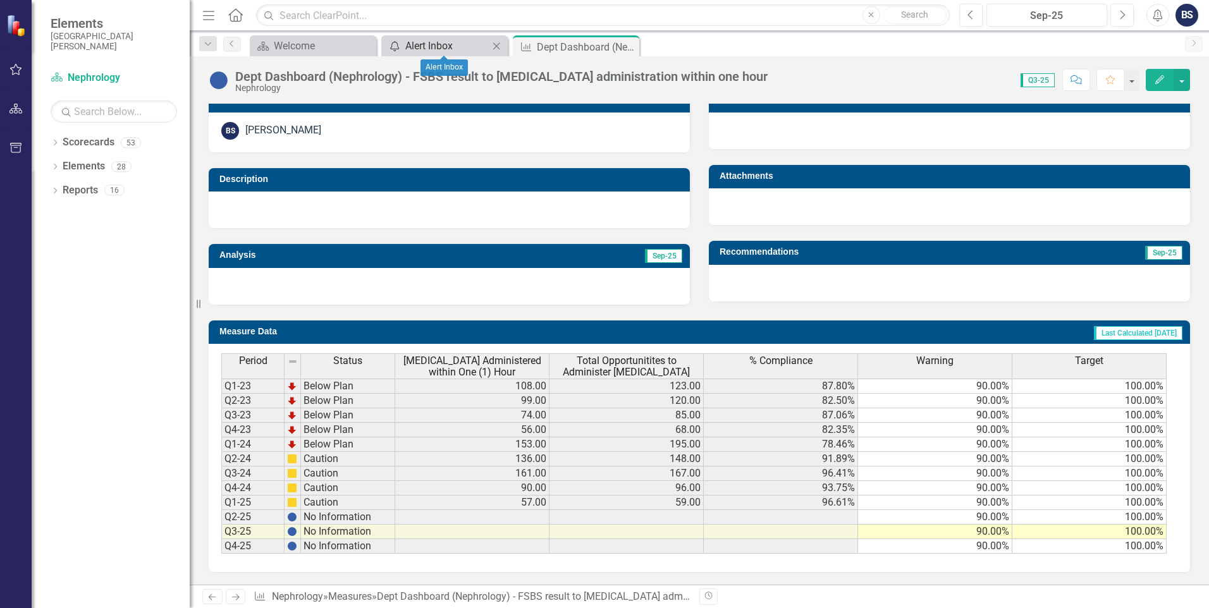
click at [432, 42] on div "Alert Inbox" at bounding box center [446, 46] width 83 height 16
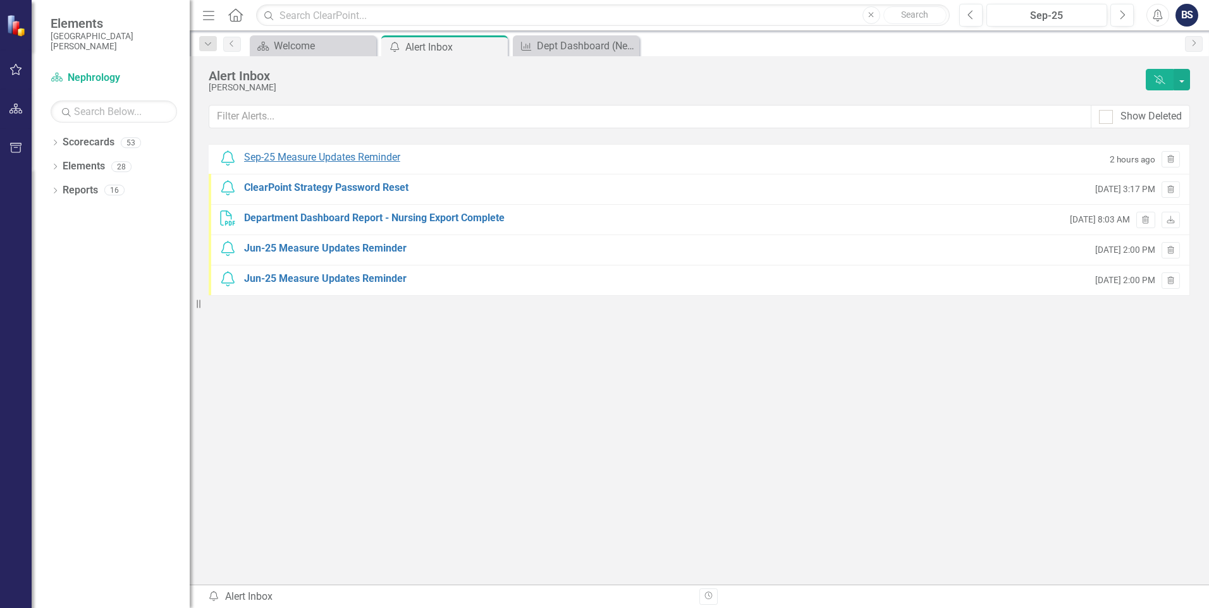
click at [376, 155] on div "Sep-25 Measure Updates Reminder" at bounding box center [322, 158] width 156 height 15
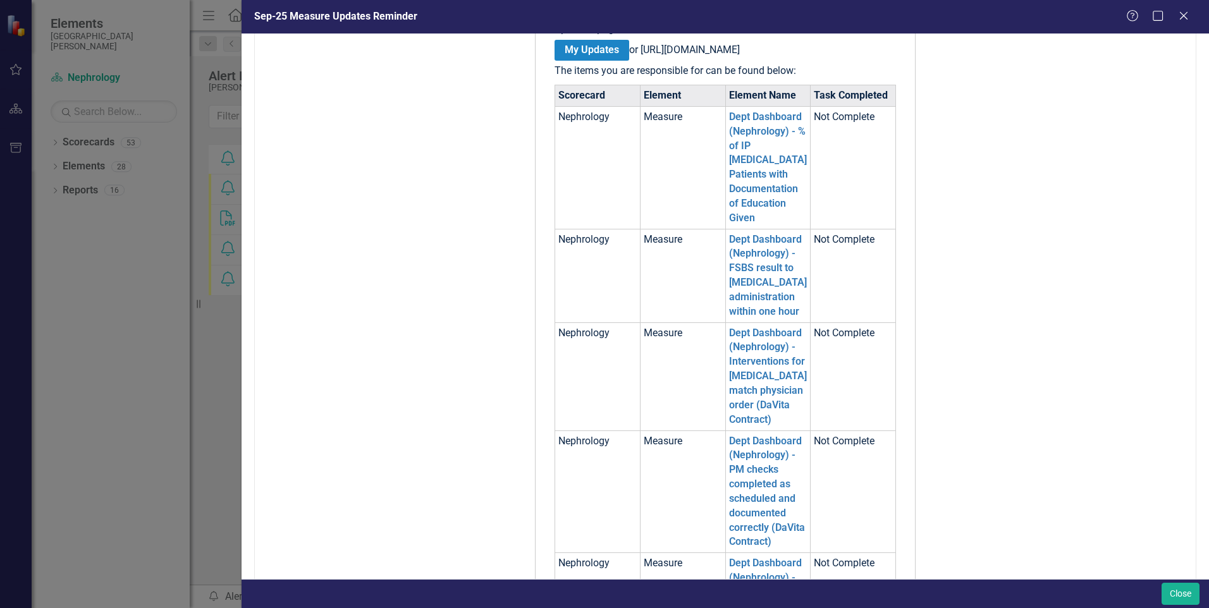
scroll to position [379, 0]
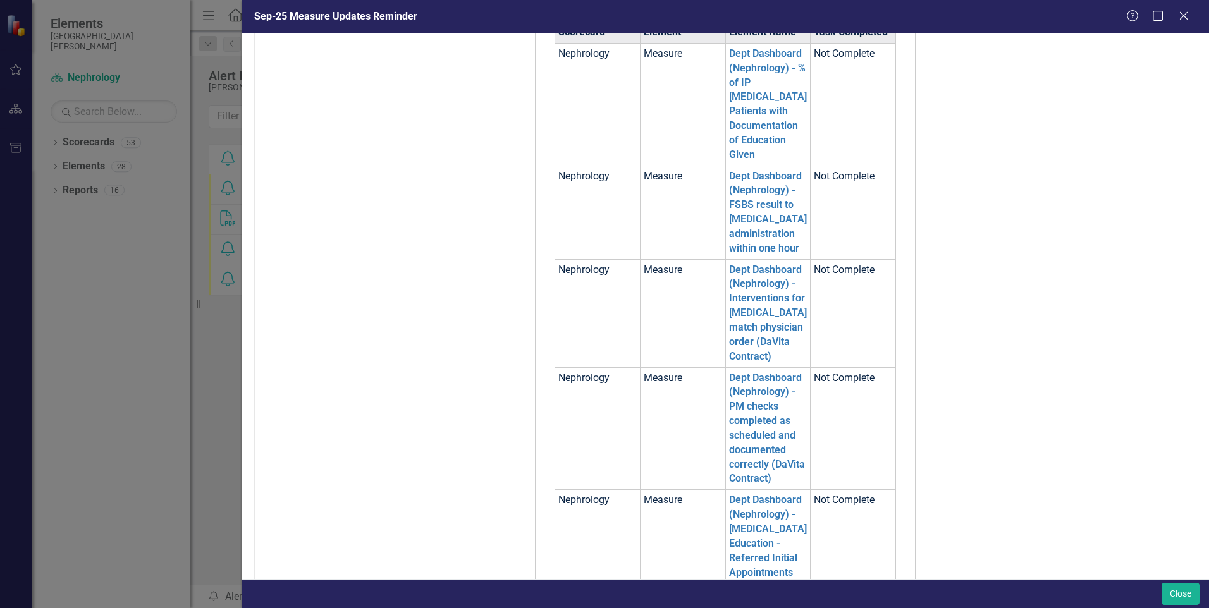
click at [758, 428] on td "Dept Dashboard (Nephrology) - PM checks completed as scheduled and documented c…" at bounding box center [767, 428] width 85 height 123
click at [756, 420] on link "Dept Dashboard (Nephrology) - PM checks completed as scheduled and documented c…" at bounding box center [767, 428] width 76 height 113
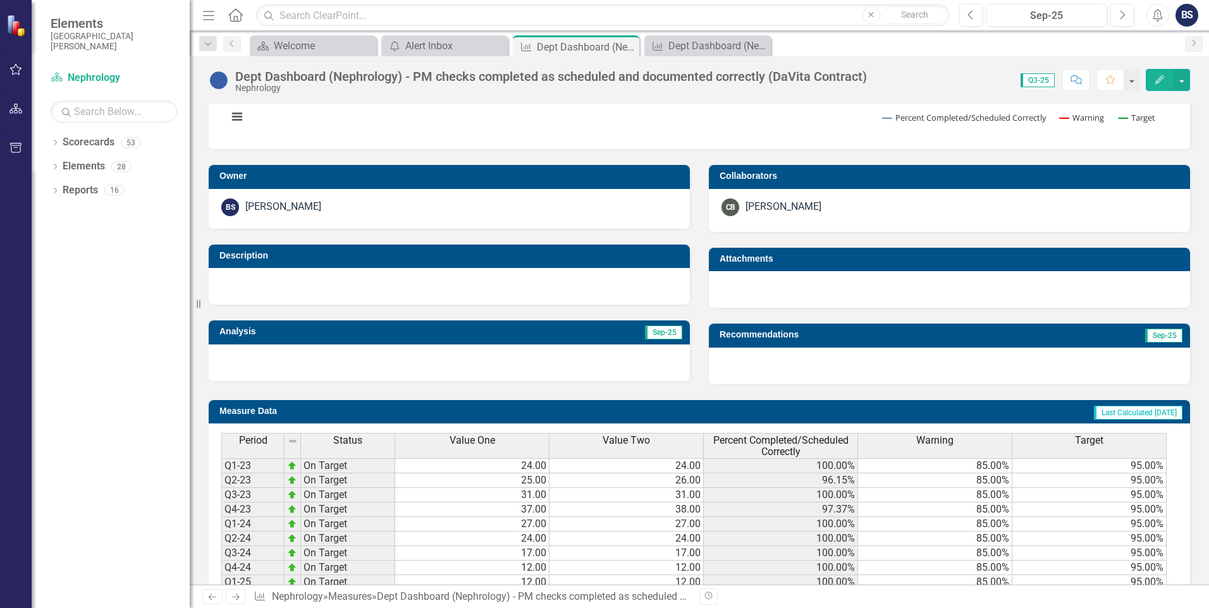
scroll to position [269, 0]
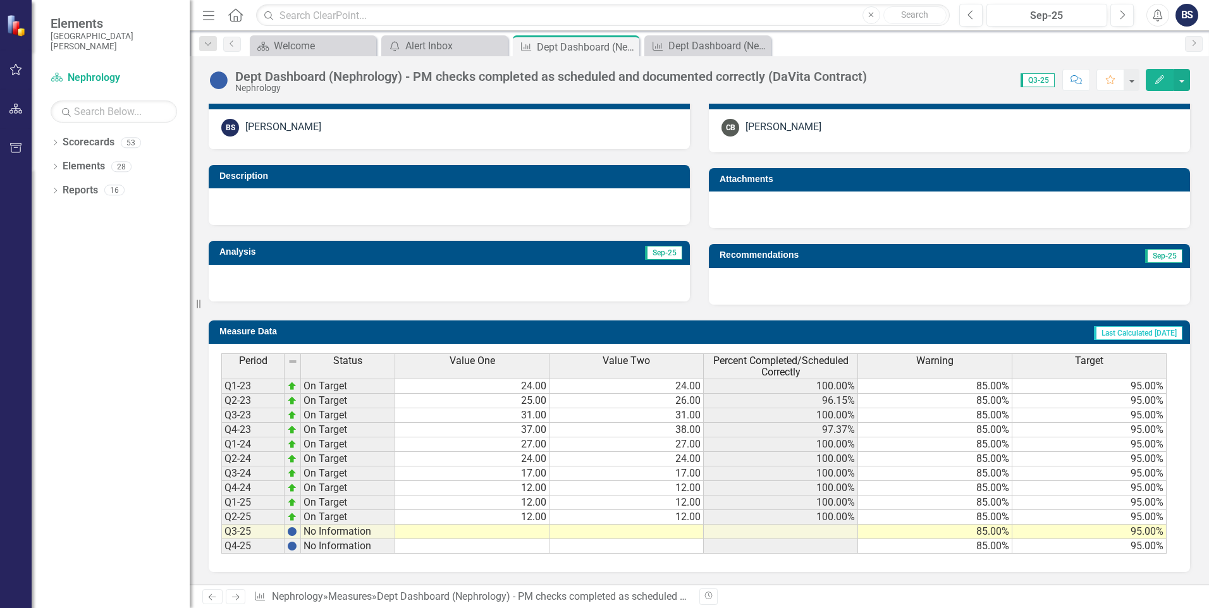
click at [538, 529] on td at bounding box center [472, 532] width 154 height 15
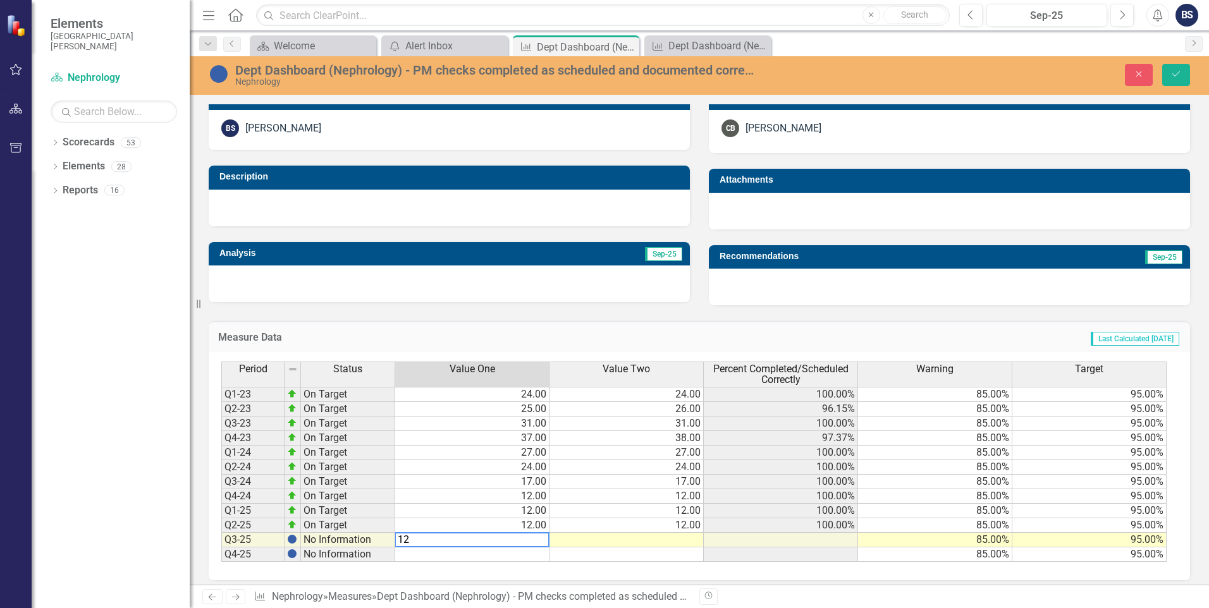
type textarea "12"
click at [669, 541] on td at bounding box center [627, 540] width 154 height 15
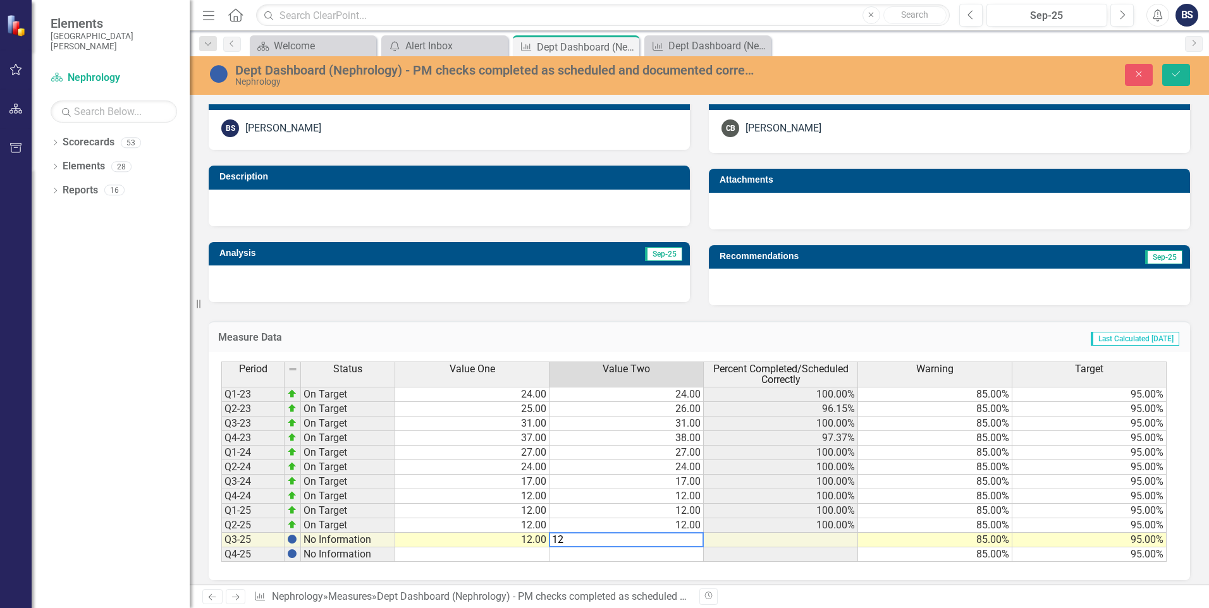
type textarea "12"
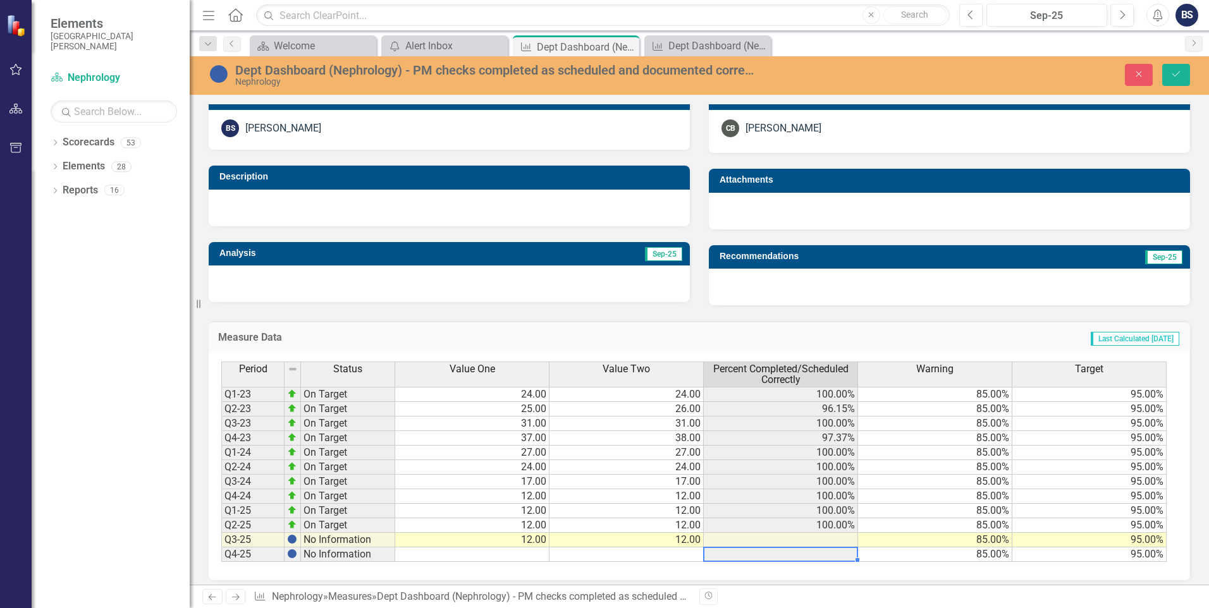
click at [782, 555] on td at bounding box center [781, 555] width 154 height 15
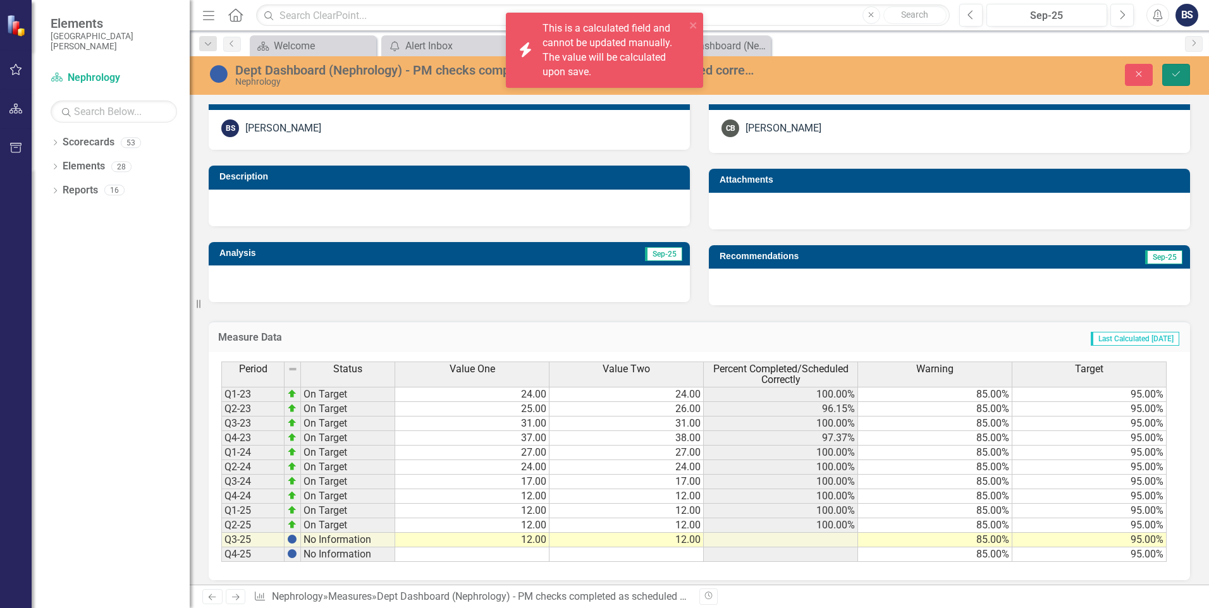
click at [1174, 70] on icon "Save" at bounding box center [1176, 74] width 11 height 9
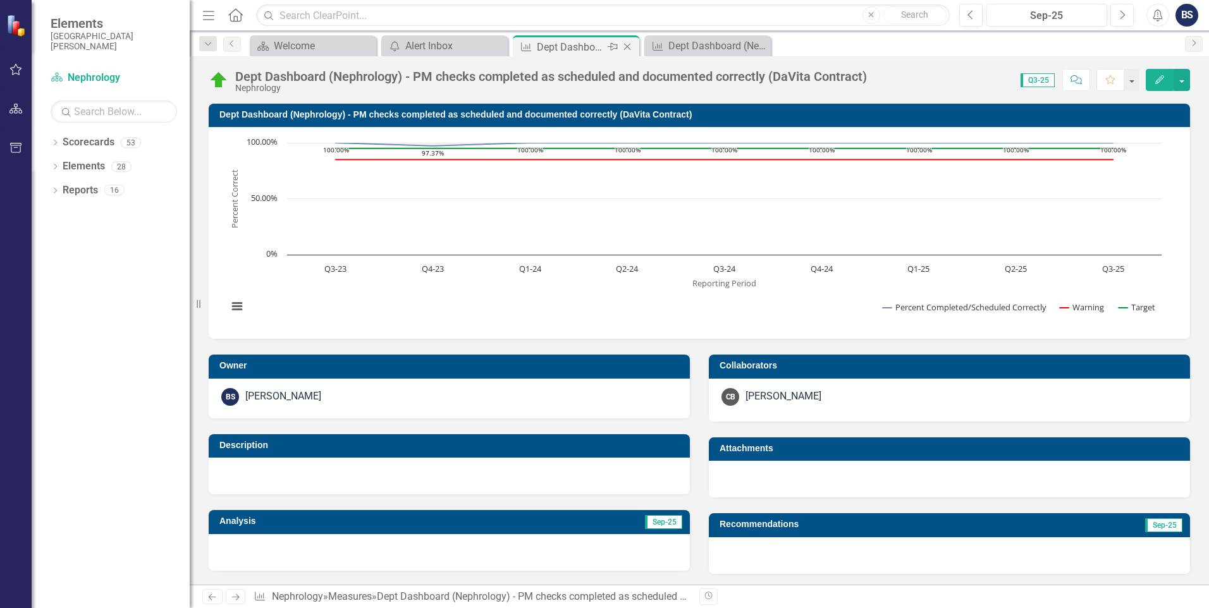
click at [631, 46] on icon "Close" at bounding box center [627, 47] width 13 height 10
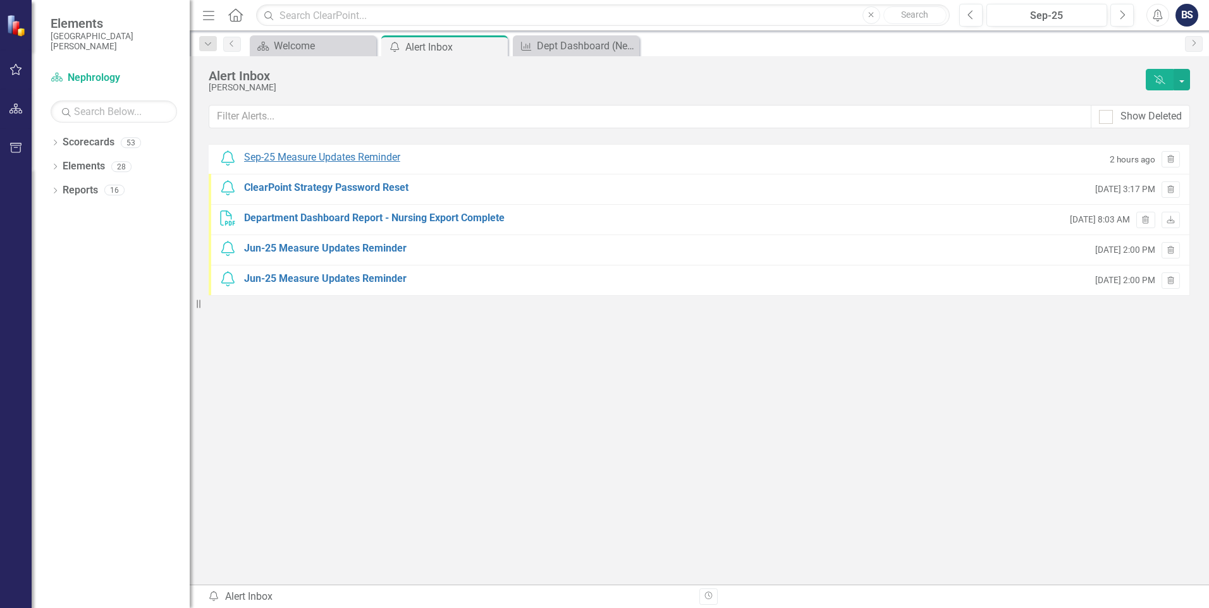
click at [364, 156] on div "Sep-25 Measure Updates Reminder" at bounding box center [322, 158] width 156 height 15
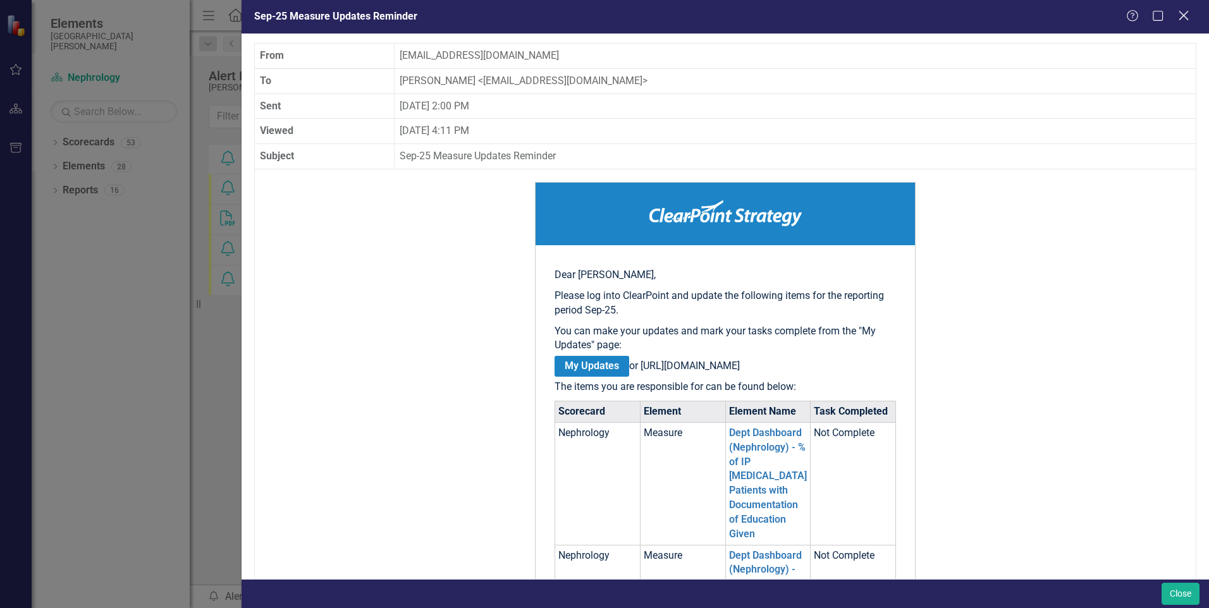
click at [1187, 17] on icon "Close" at bounding box center [1184, 15] width 16 height 12
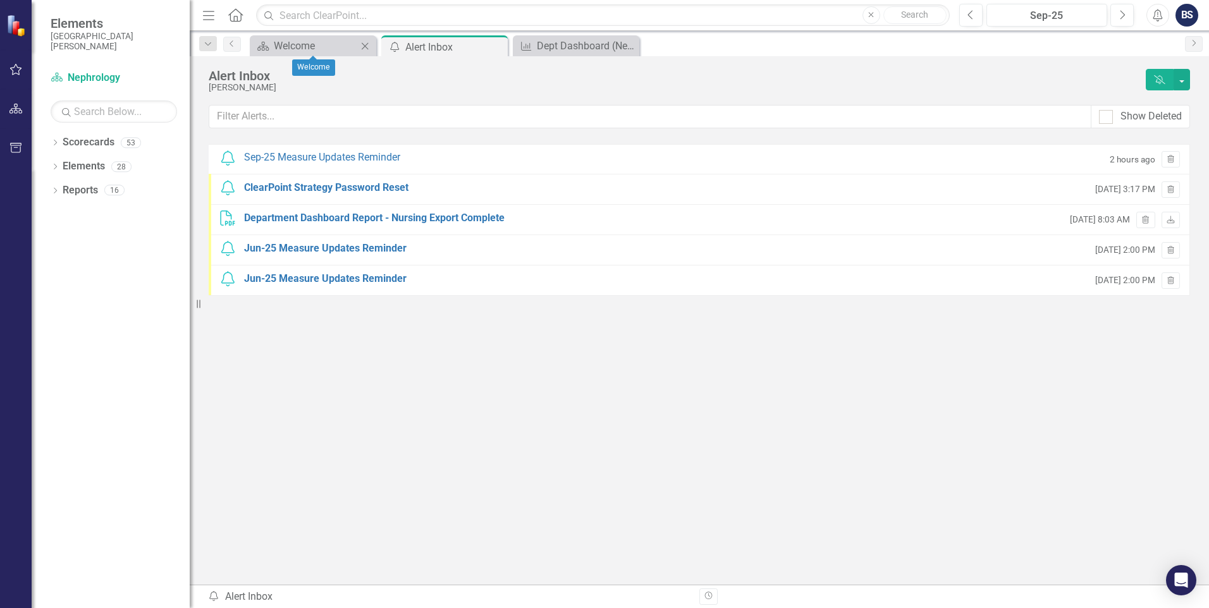
click at [368, 47] on icon "Close" at bounding box center [365, 46] width 13 height 10
